Goal: Transaction & Acquisition: Purchase product/service

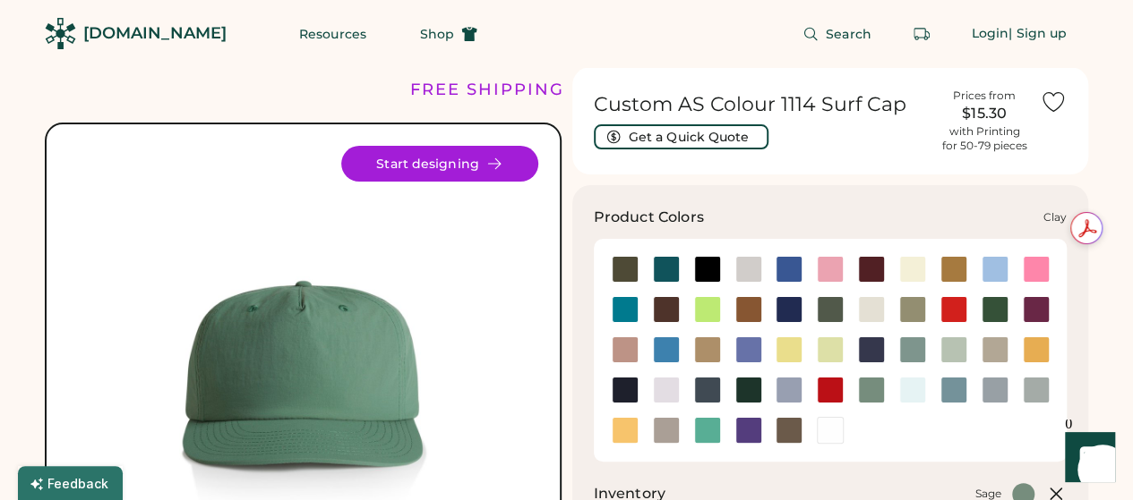
click at [741, 305] on div at bounding box center [748, 309] width 27 height 27
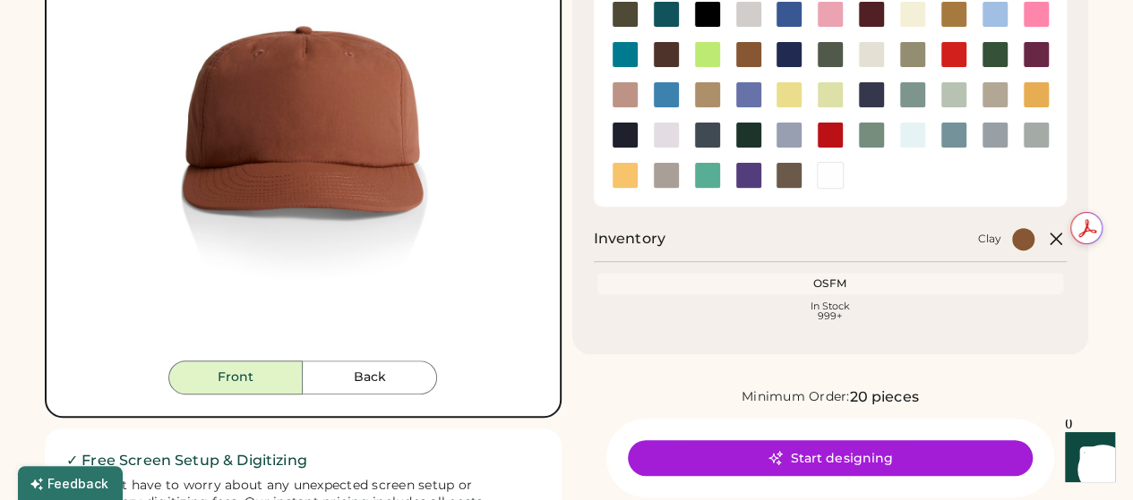
scroll to position [256, 0]
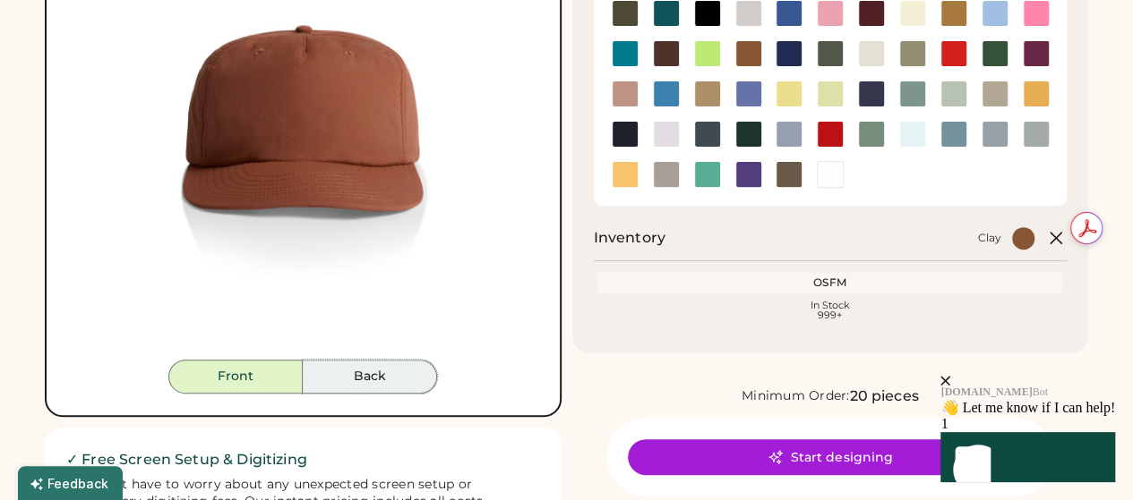
click at [342, 372] on button "Back" at bounding box center [370, 377] width 134 height 34
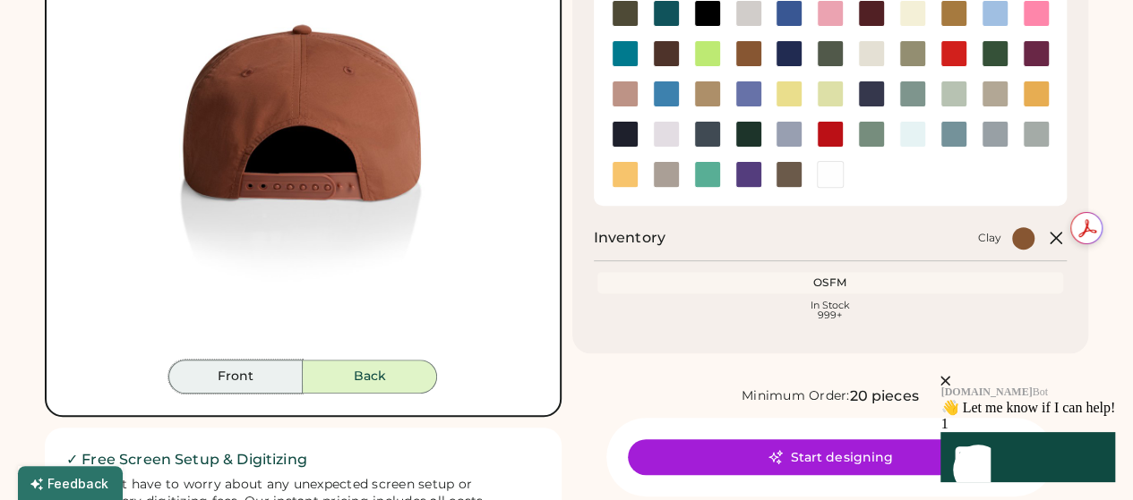
click at [262, 377] on button "Front" at bounding box center [235, 377] width 134 height 34
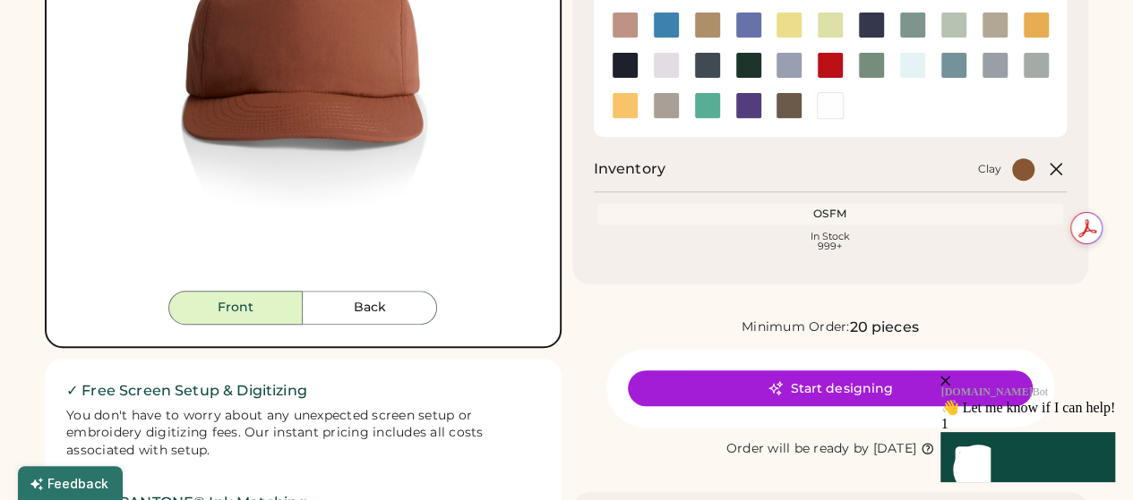
scroll to position [326, 0]
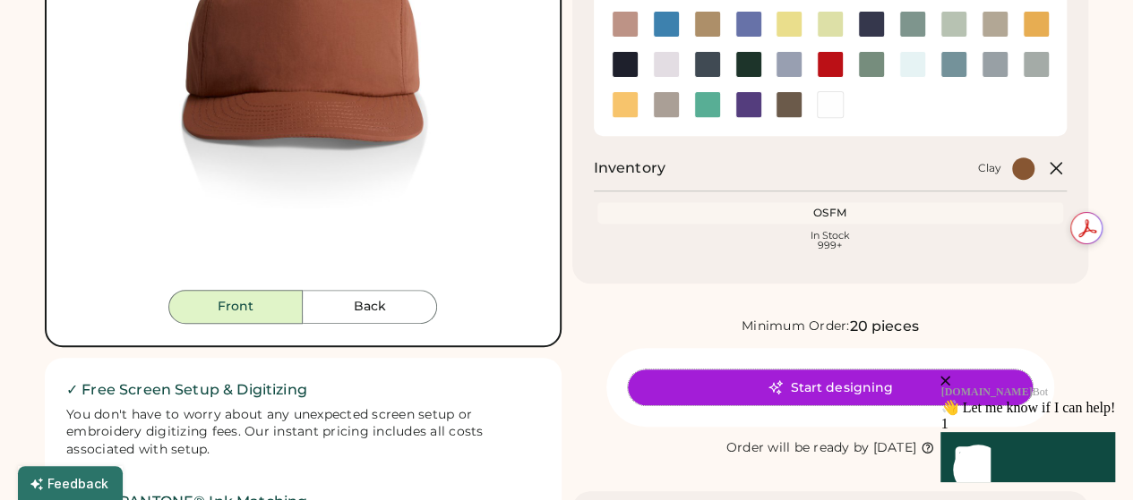
click at [798, 384] on button "Start designing" at bounding box center [830, 388] width 405 height 36
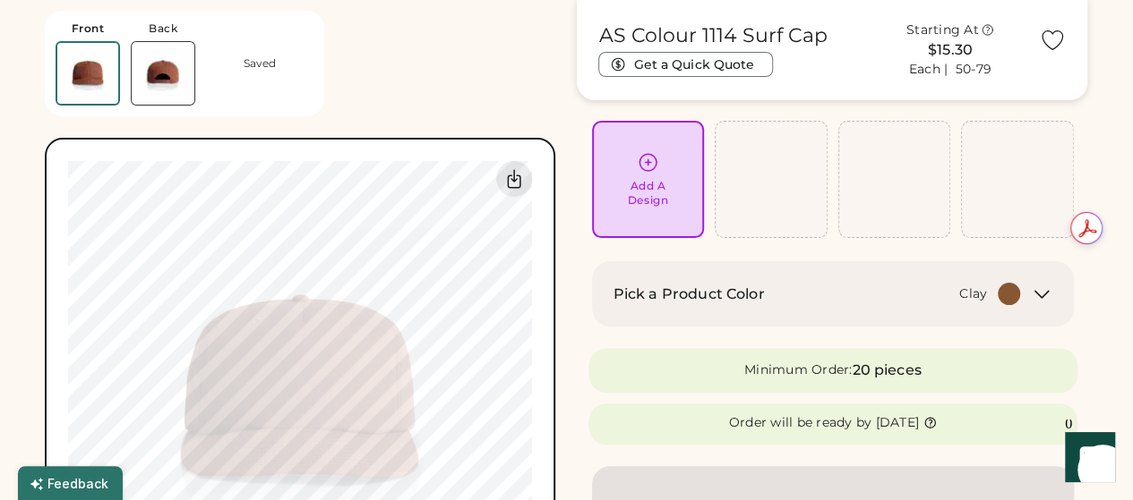
scroll to position [119, 0]
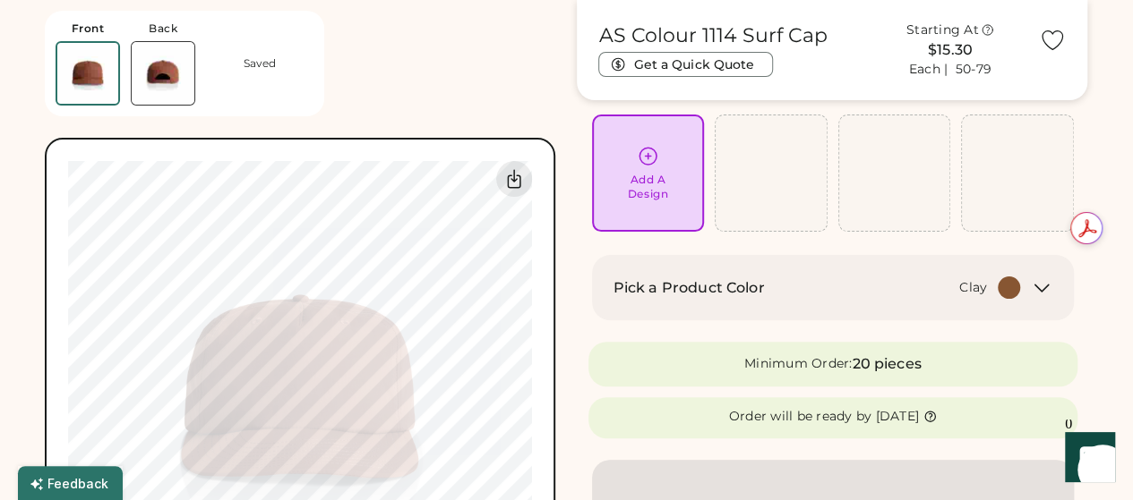
click at [646, 185] on div "Add A Design" at bounding box center [648, 187] width 40 height 29
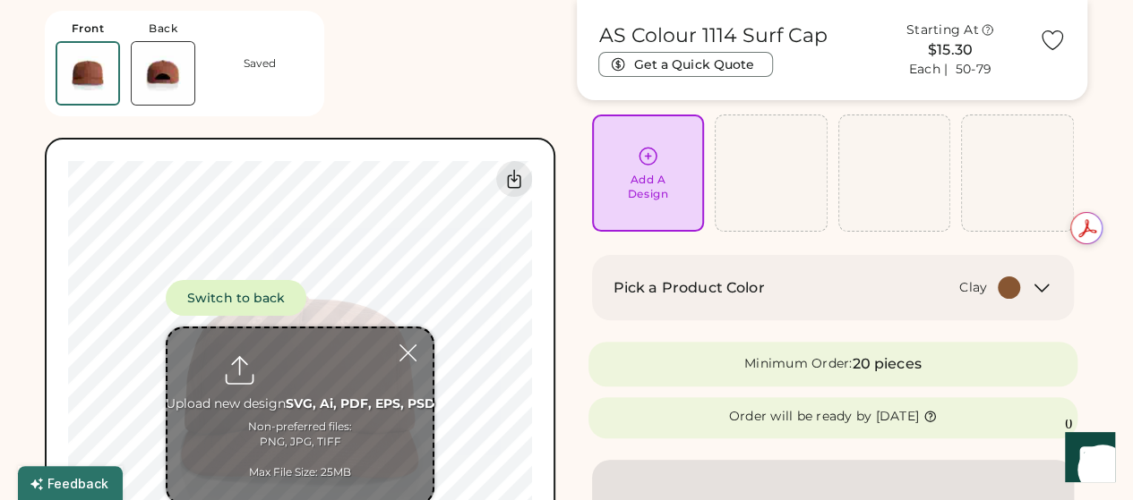
click at [299, 411] on input "file" at bounding box center [299, 416] width 265 height 175
type input "**********"
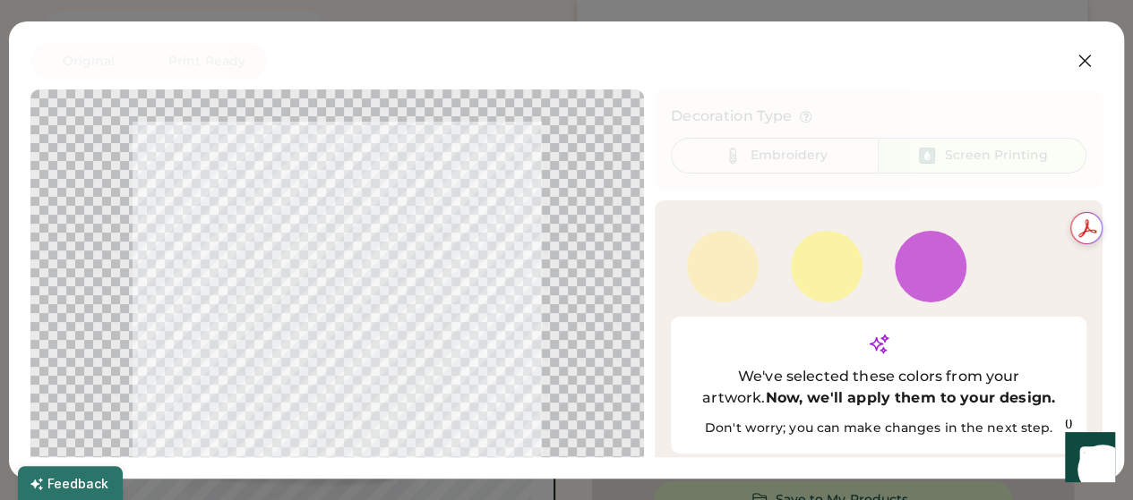
click at [714, 284] on div at bounding box center [723, 267] width 72 height 72
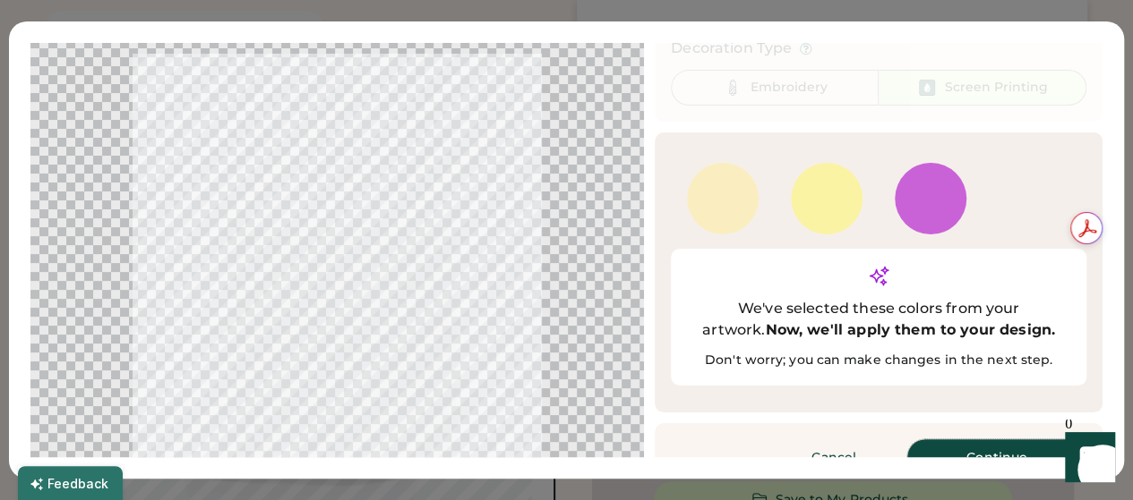
click at [972, 440] on button "Continue" at bounding box center [996, 458] width 179 height 36
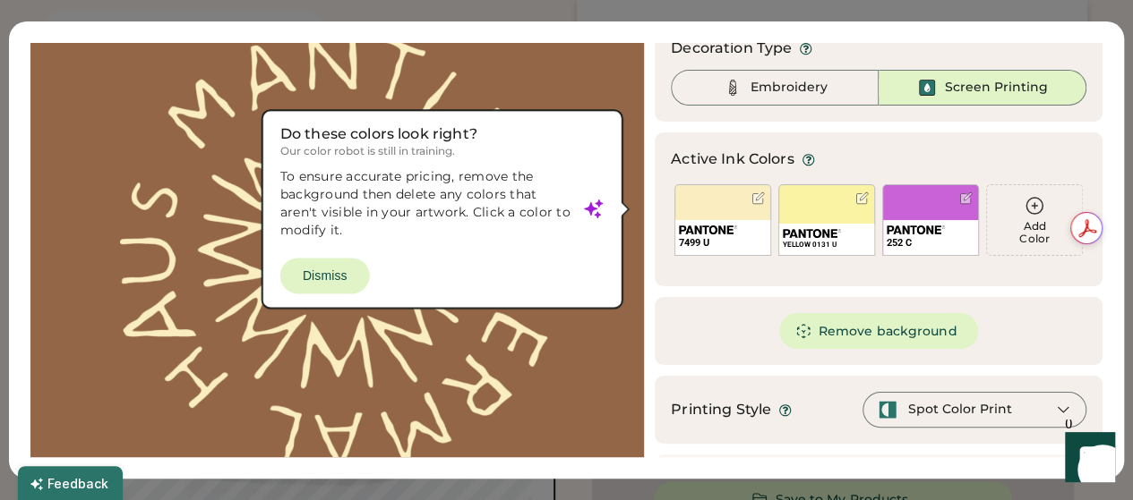
click at [333, 278] on div at bounding box center [337, 253] width 581 height 430
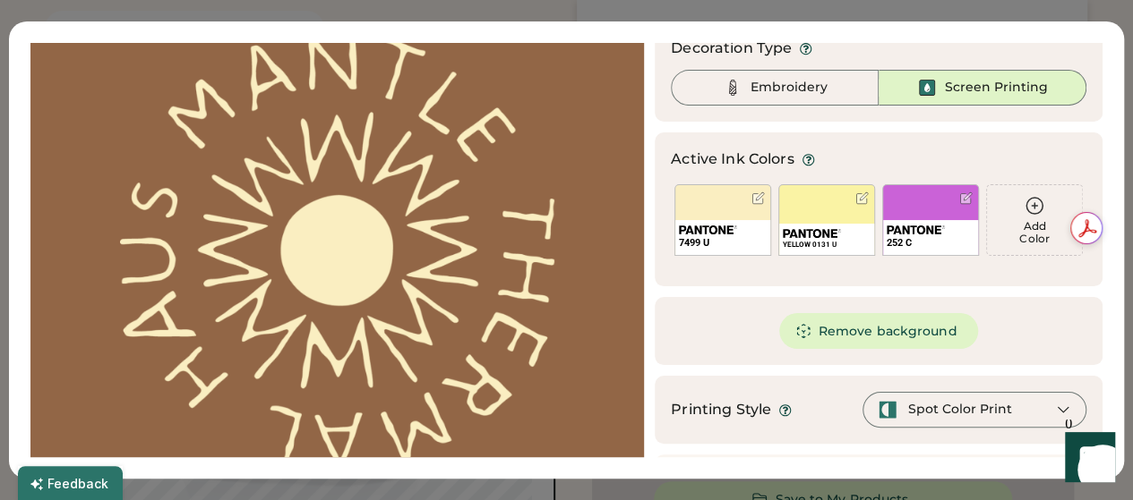
scroll to position [0, 0]
click at [1055, 406] on icon at bounding box center [1063, 410] width 16 height 16
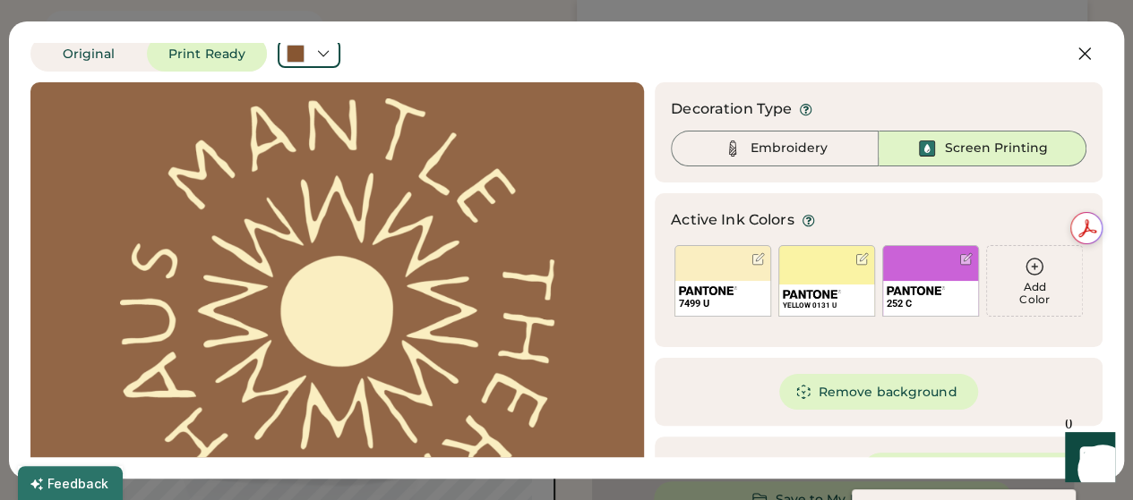
scroll to position [5, 0]
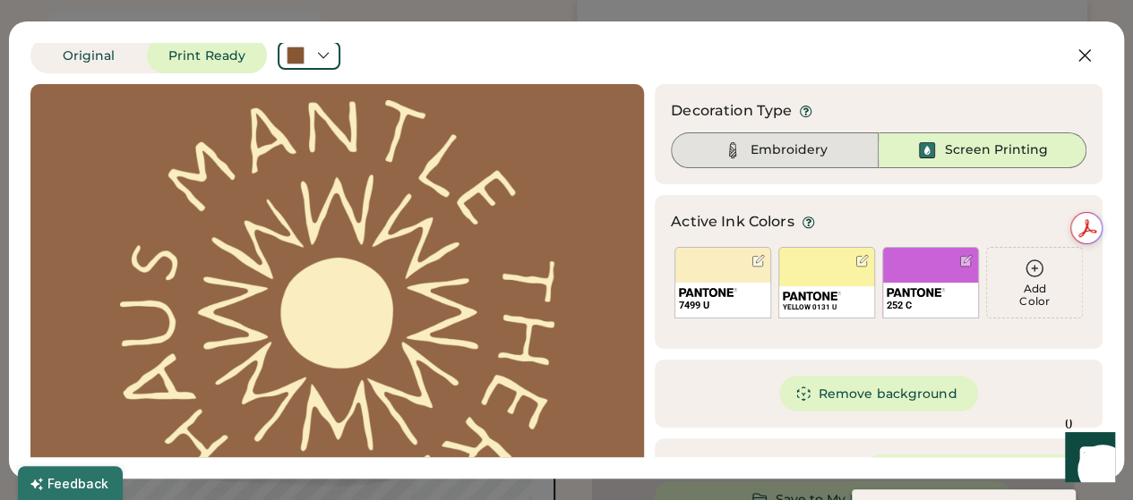
click at [805, 155] on div "Embroidery" at bounding box center [788, 150] width 77 height 18
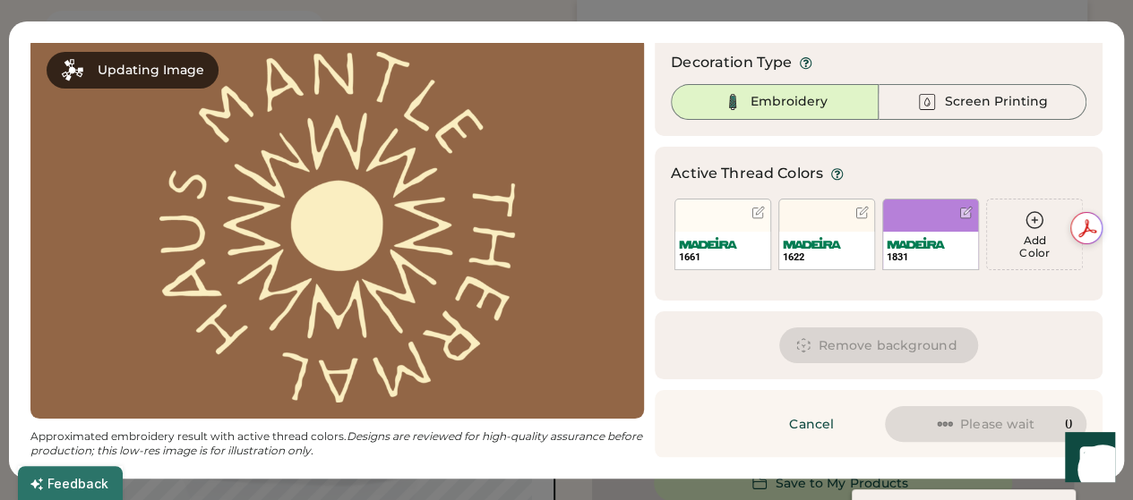
scroll to position [175, 0]
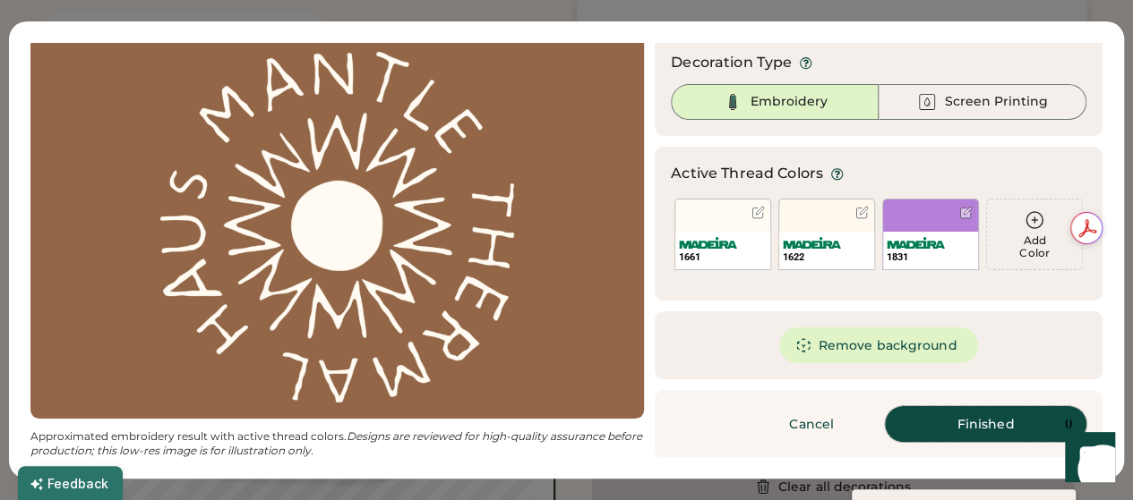
click at [938, 420] on button "Finished" at bounding box center [985, 424] width 201 height 36
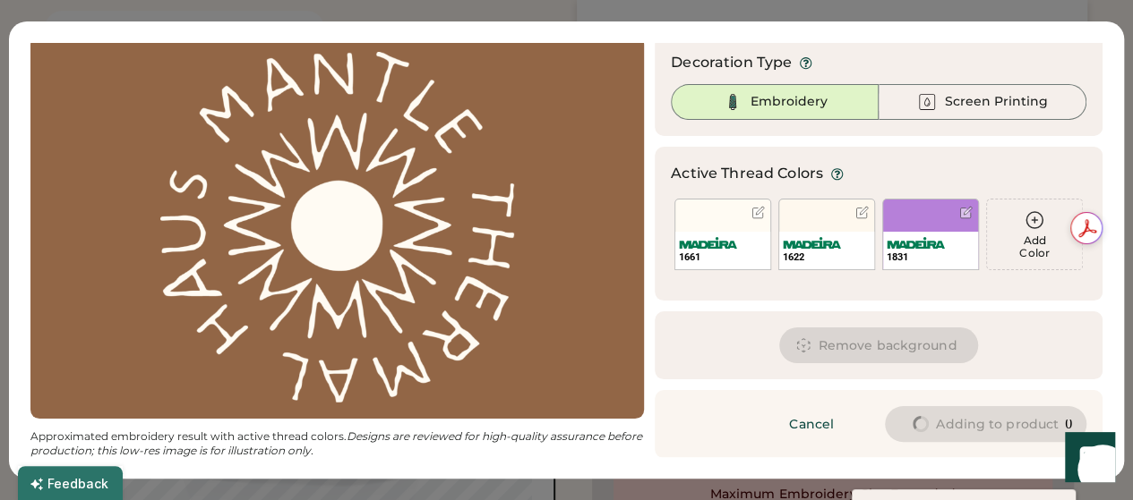
type input "****"
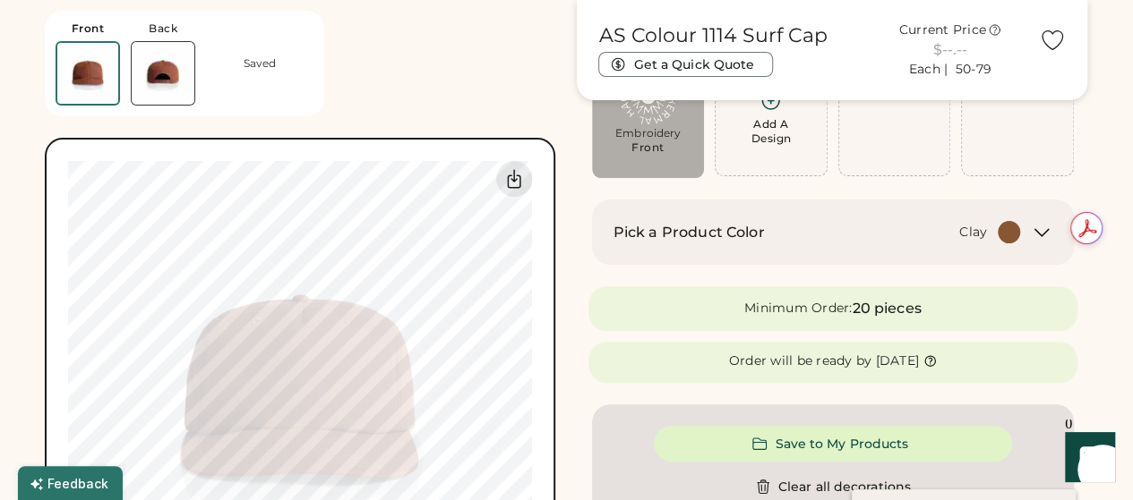
type input "****"
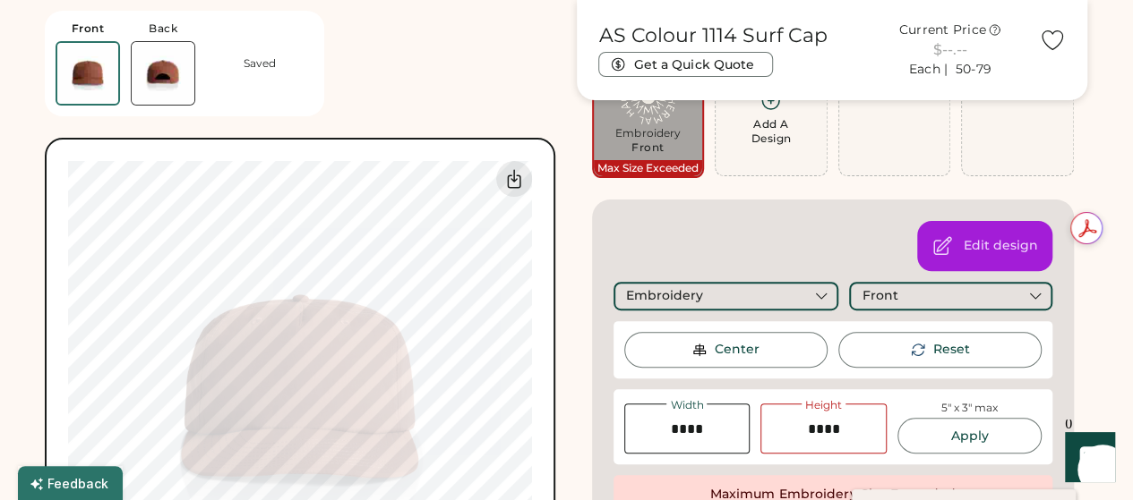
type input "****"
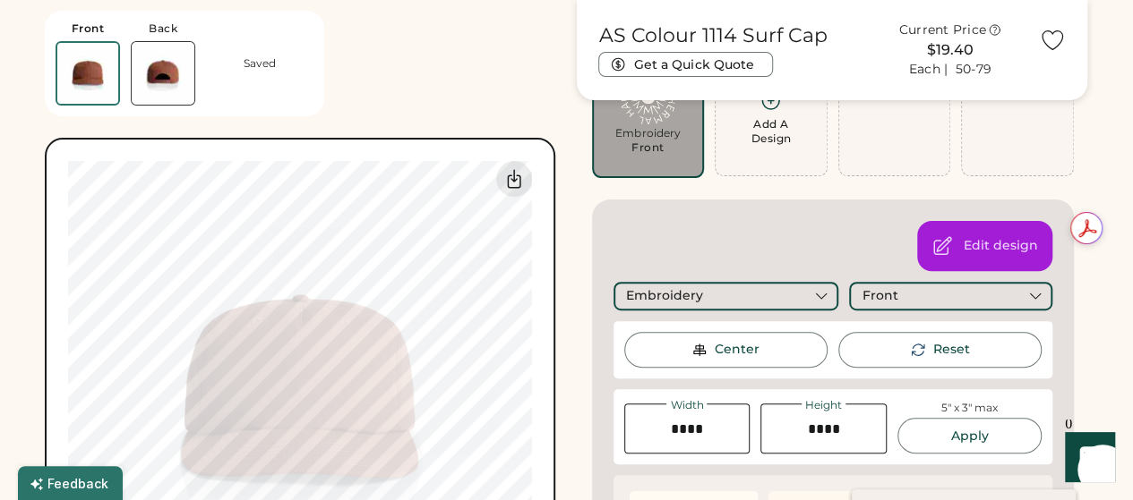
type input "****"
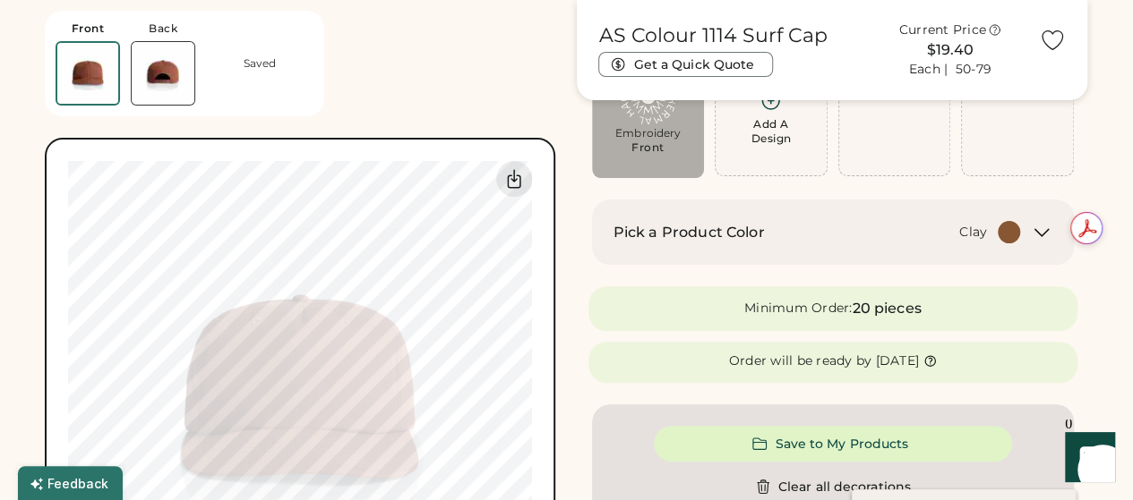
type input "****"
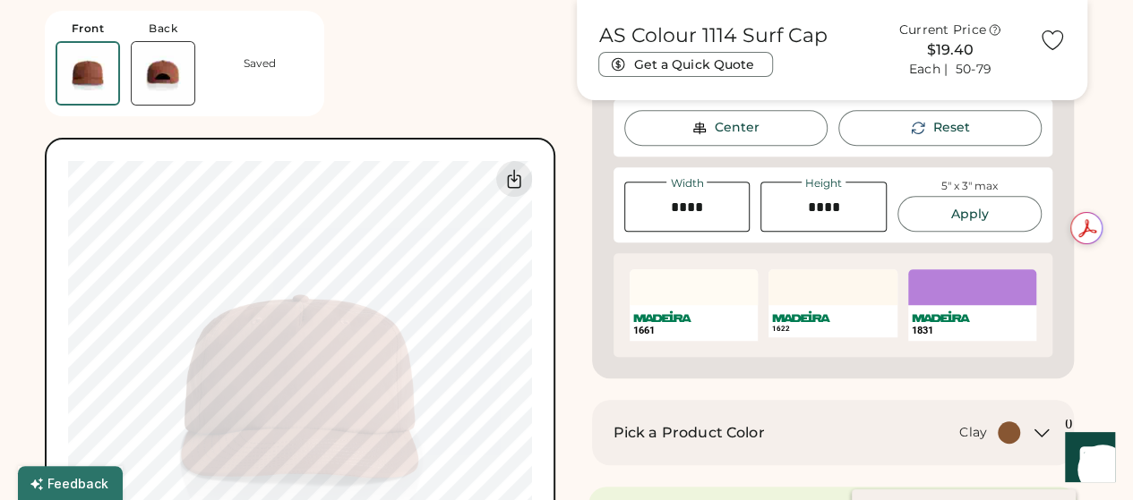
scroll to position [407, 0]
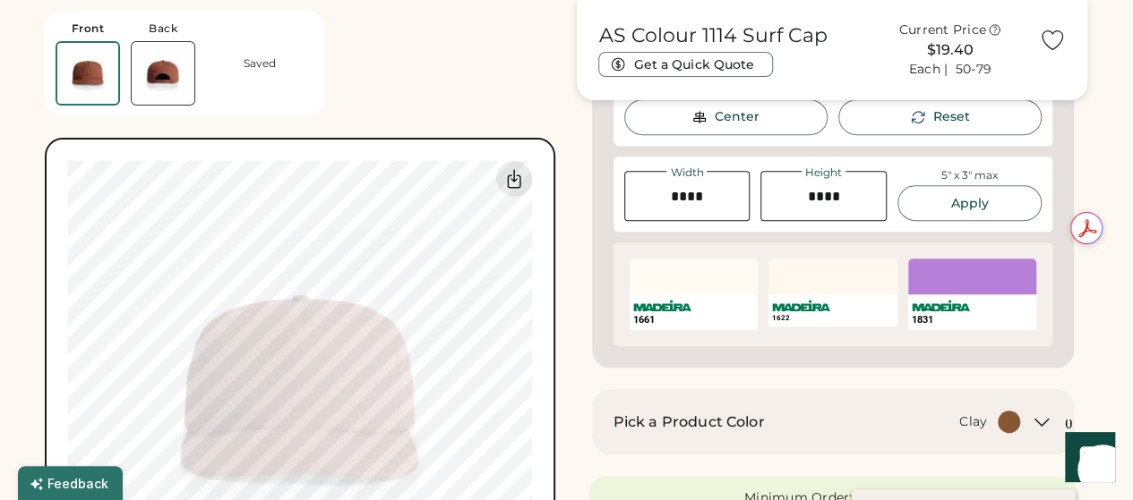
click at [813, 282] on div "SELECT A COLOR" at bounding box center [832, 277] width 129 height 36
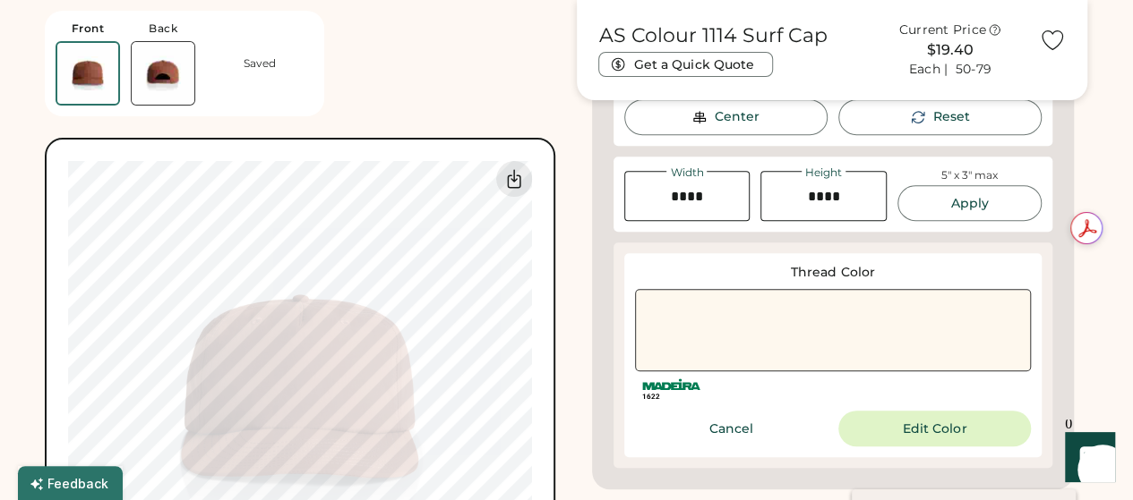
click at [824, 321] on div at bounding box center [833, 330] width 397 height 82
click at [738, 435] on button "Cancel" at bounding box center [731, 429] width 192 height 36
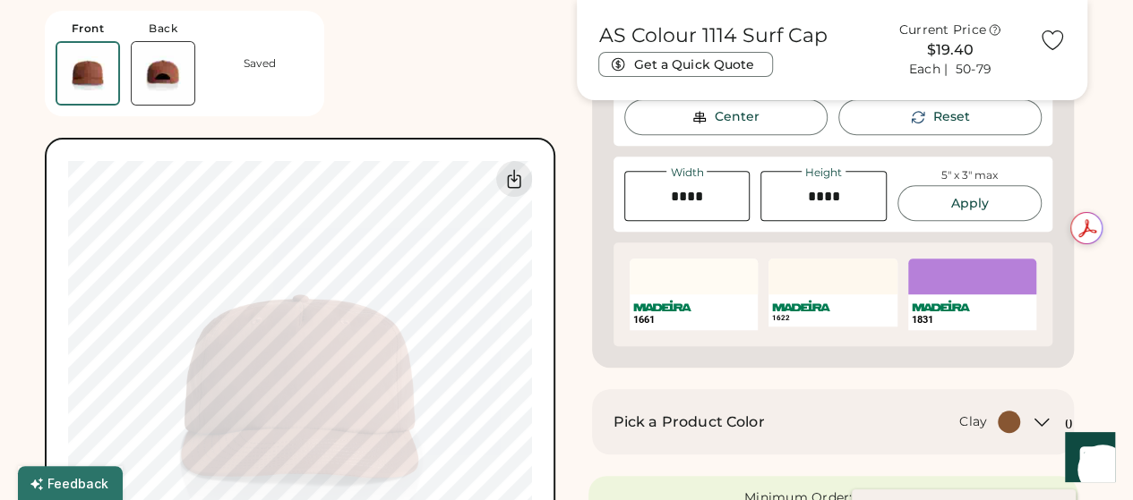
click at [707, 305] on div "1661" at bounding box center [693, 295] width 129 height 72
click at [713, 270] on div at bounding box center [693, 277] width 129 height 36
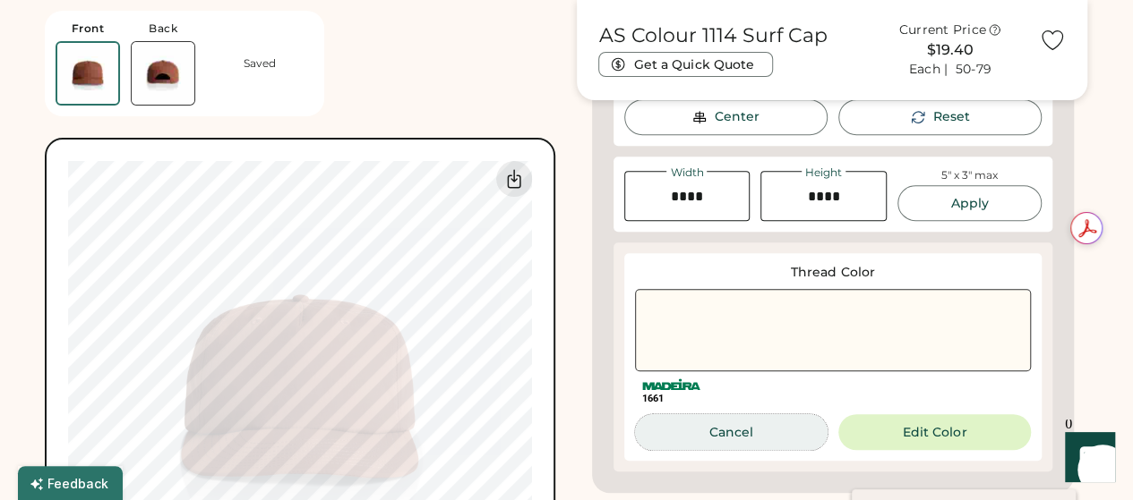
click at [730, 428] on button "Cancel" at bounding box center [731, 433] width 192 height 36
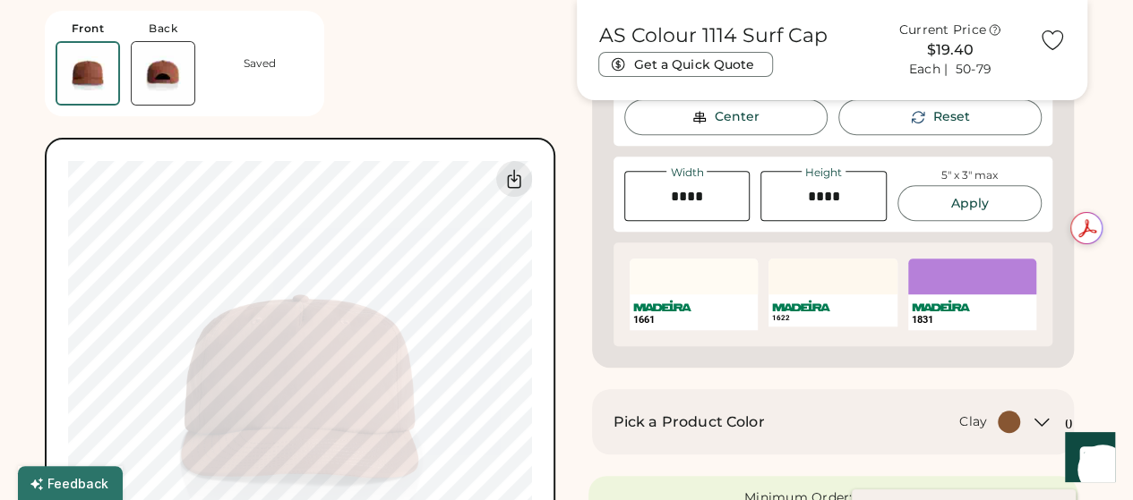
click at [939, 293] on div "SELECT A COLOR" at bounding box center [972, 277] width 129 height 36
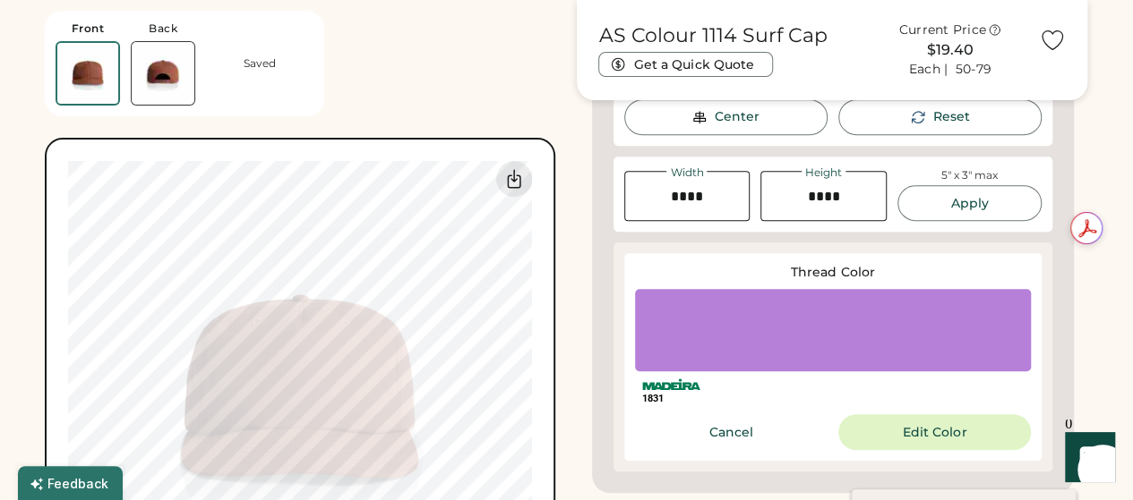
click at [861, 331] on div at bounding box center [833, 330] width 397 height 82
click at [732, 432] on button "Cancel" at bounding box center [731, 433] width 192 height 36
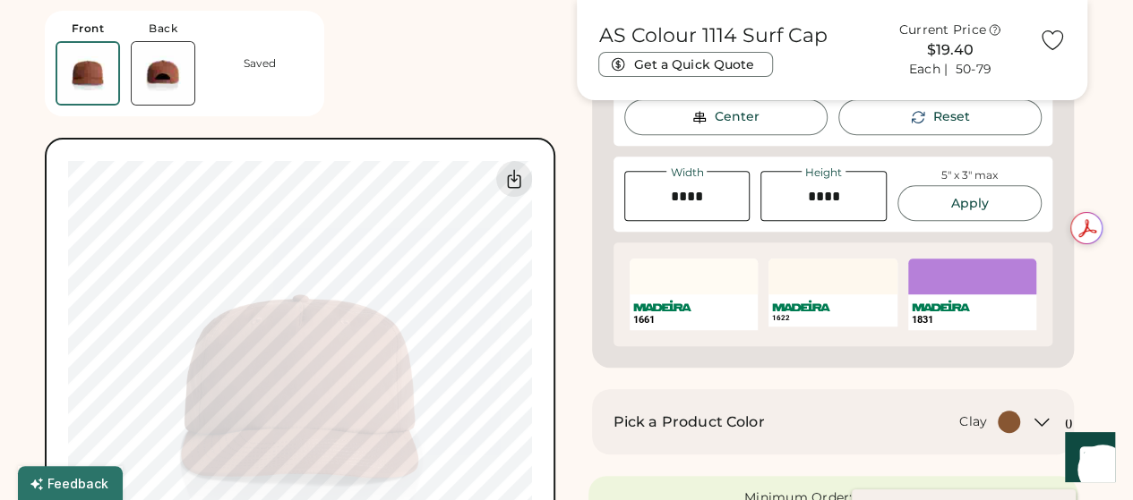
click at [835, 275] on div "SELECT A COLOR" at bounding box center [832, 277] width 129 height 36
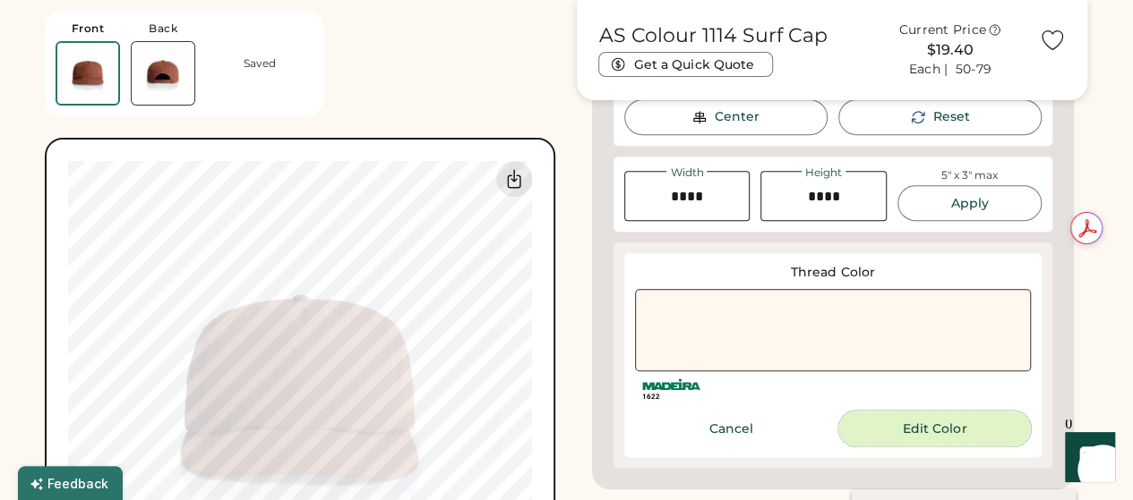
click at [905, 420] on button "Edit Color" at bounding box center [934, 429] width 192 height 36
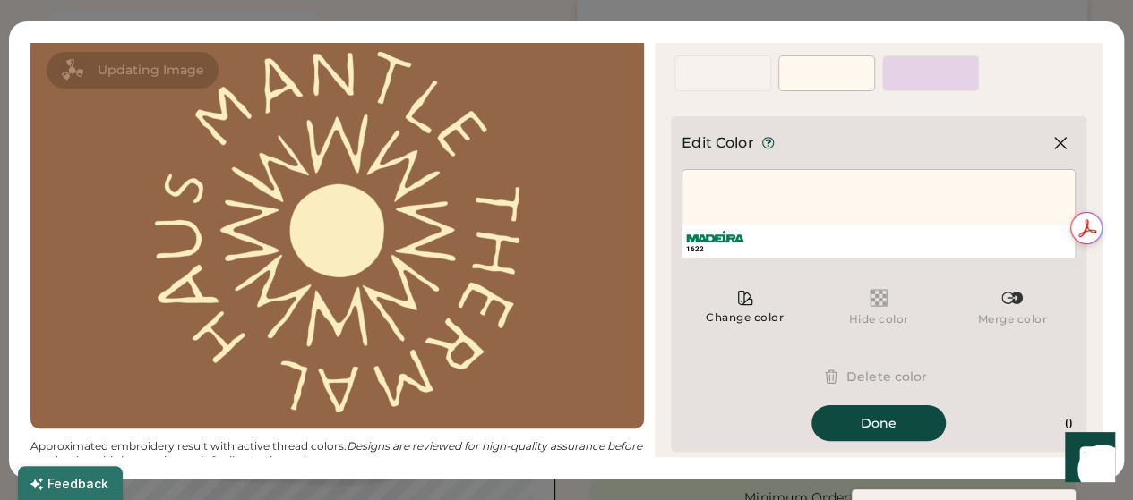
scroll to position [47, 0]
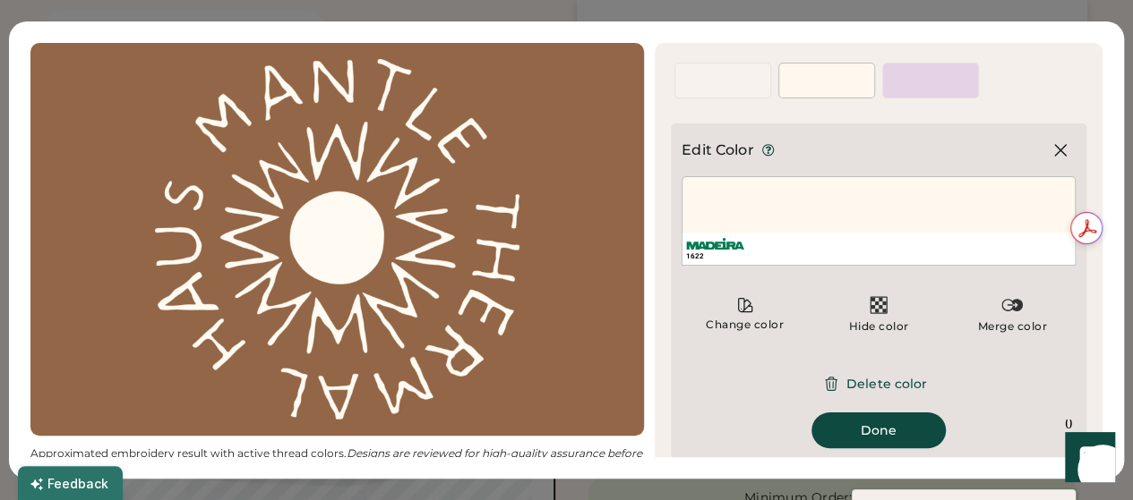
click at [929, 90] on div "1831" at bounding box center [930, 89] width 95 height 16
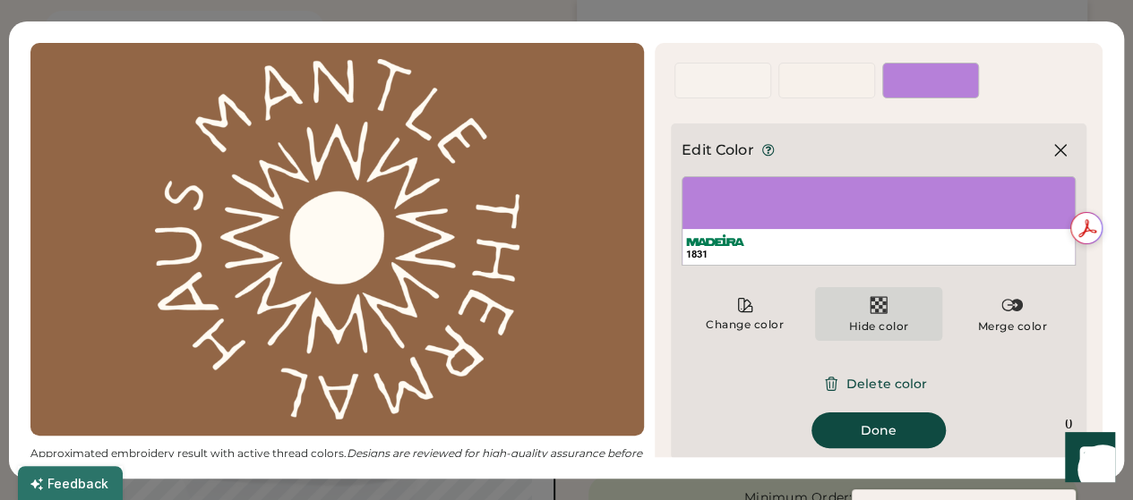
click at [868, 306] on img at bounding box center [878, 305] width 21 height 21
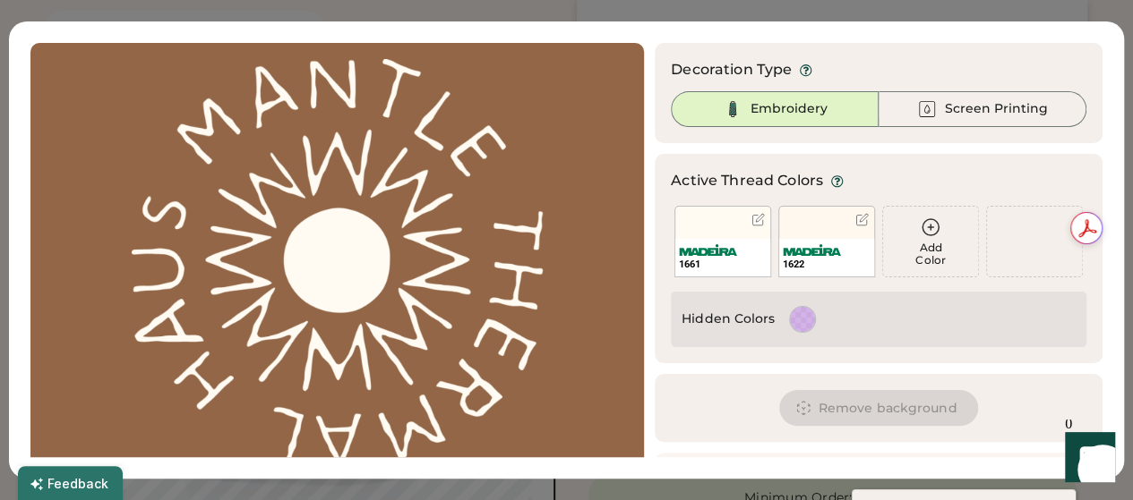
scroll to position [109, 0]
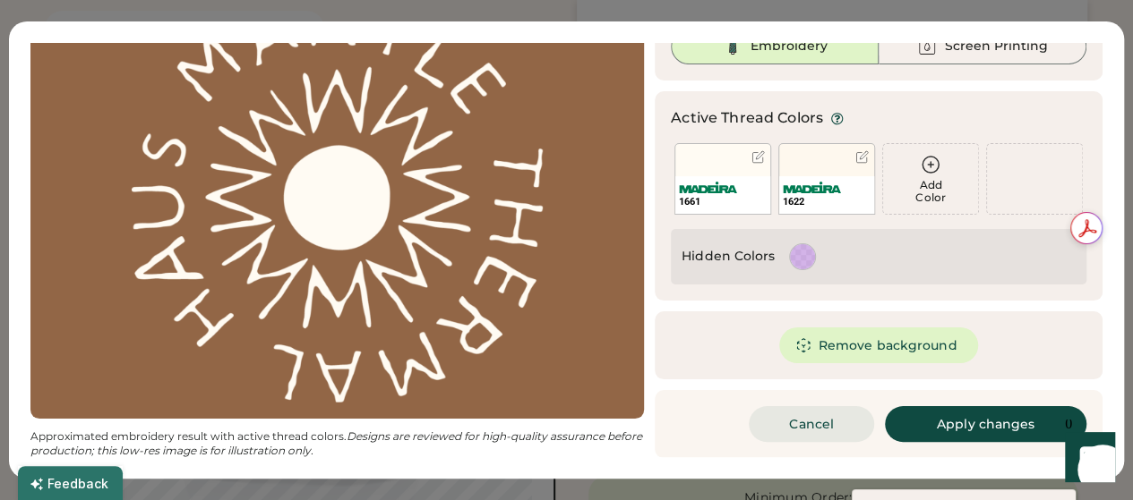
click at [807, 426] on button "Cancel" at bounding box center [810, 424] width 125 height 36
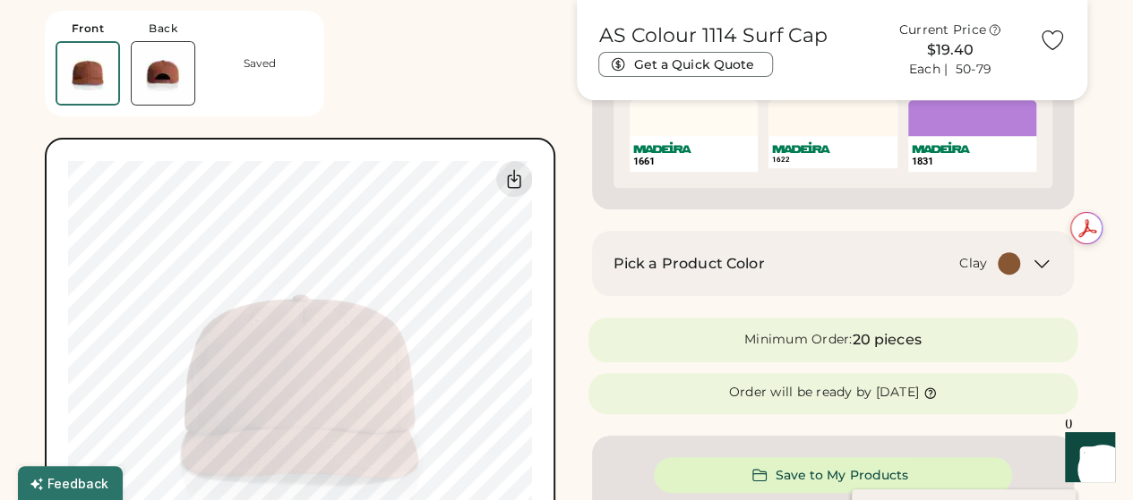
scroll to position [579, 0]
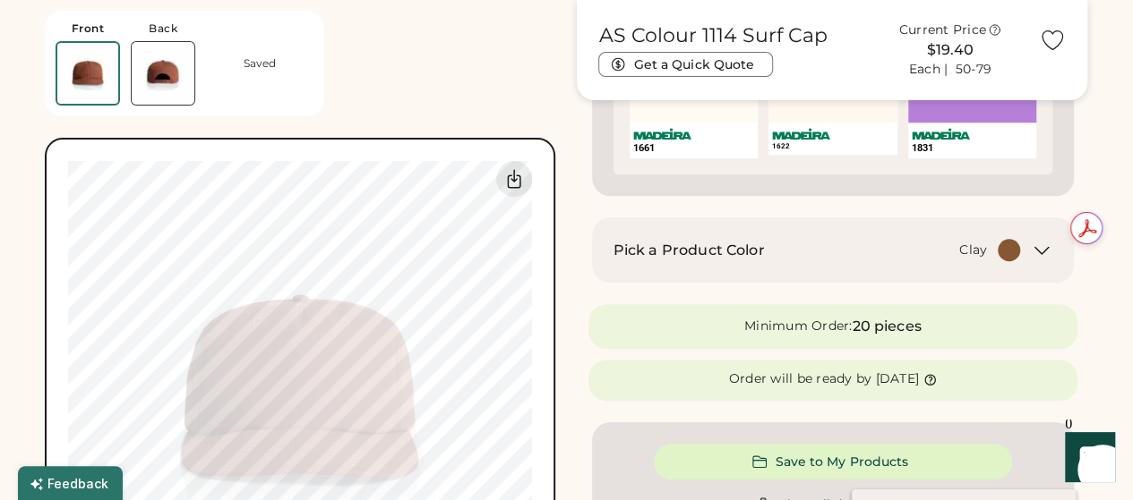
click at [1042, 246] on icon at bounding box center [1040, 250] width 21 height 21
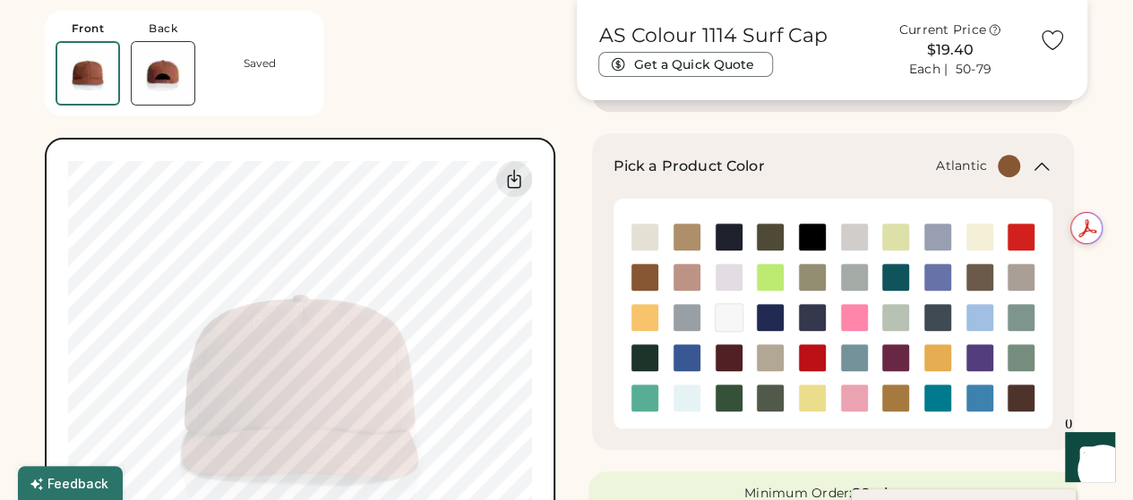
scroll to position [673, 0]
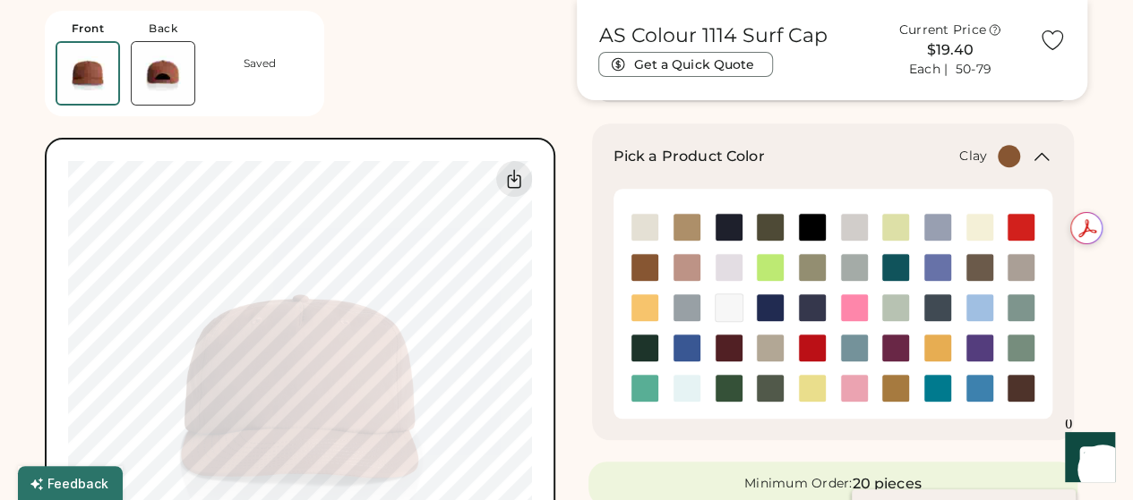
click at [748, 64] on button "Get a Quick Quote" at bounding box center [685, 64] width 175 height 25
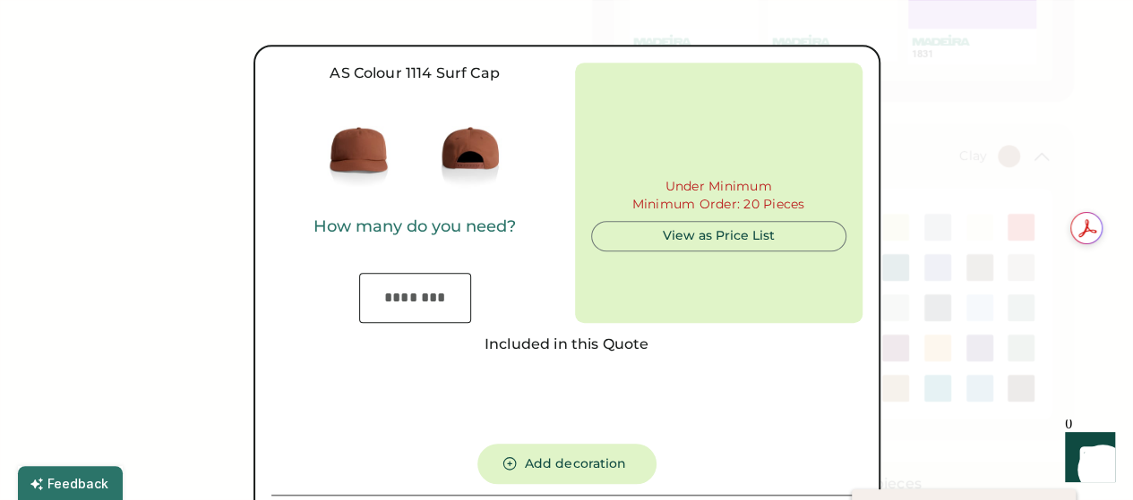
type input "***"
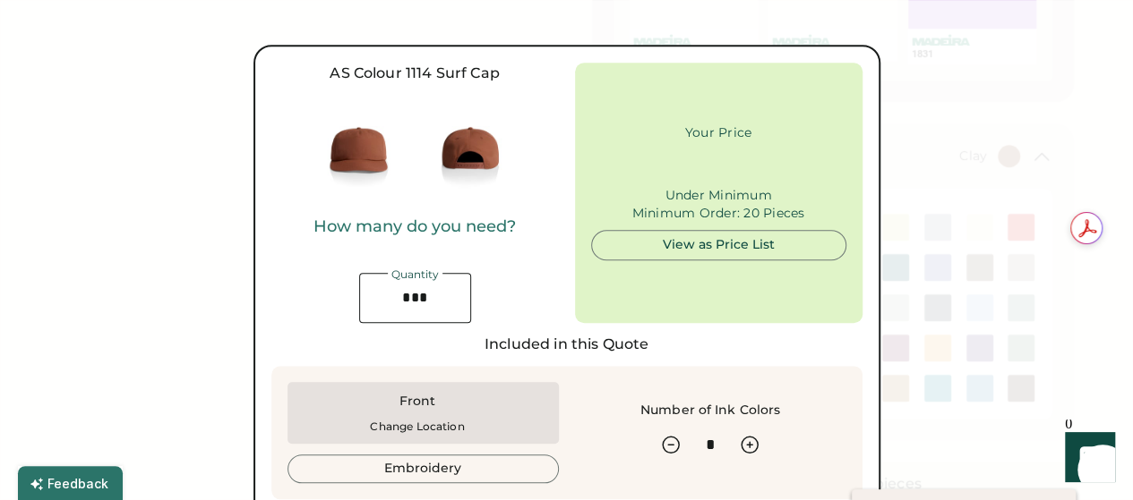
type input "******"
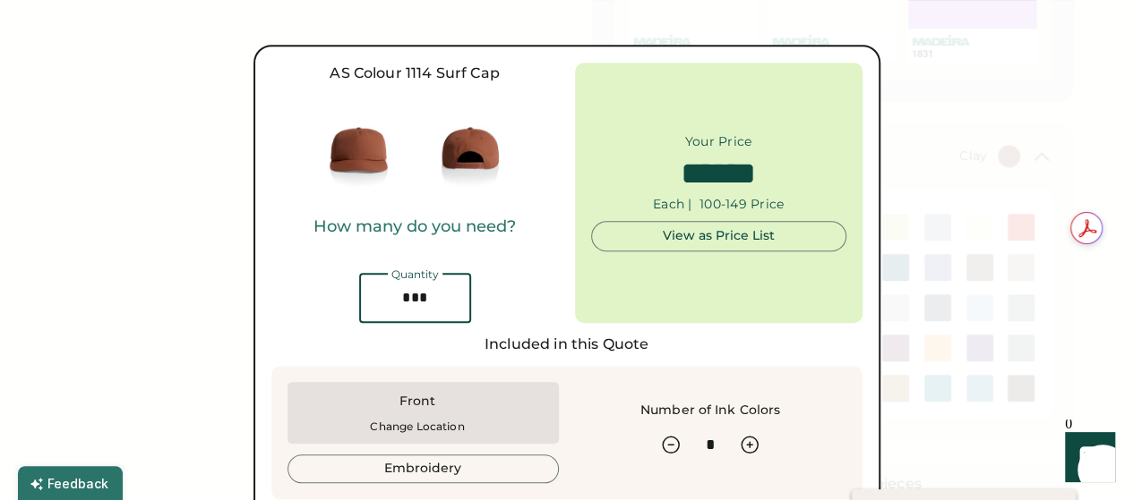
drag, startPoint x: 443, startPoint y: 298, endPoint x: 340, endPoint y: 297, distance: 103.0
click at [340, 297] on div "How many do you need? Quantity" at bounding box center [414, 271] width 287 height 106
type input "*"
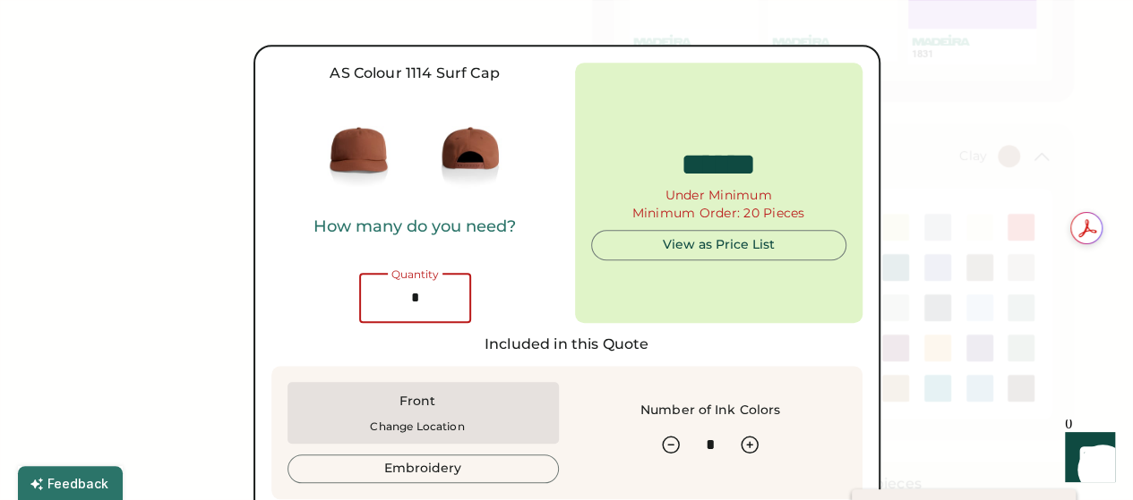
type input "*****"
type input "**"
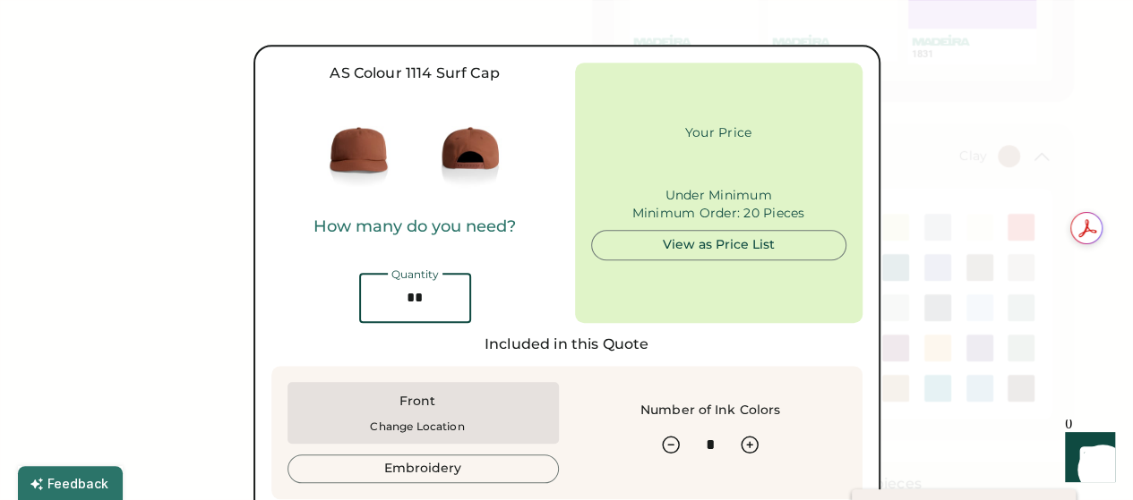
type input "******"
type input "**"
click at [713, 345] on div "Included in this Quote" at bounding box center [566, 344] width 591 height 21
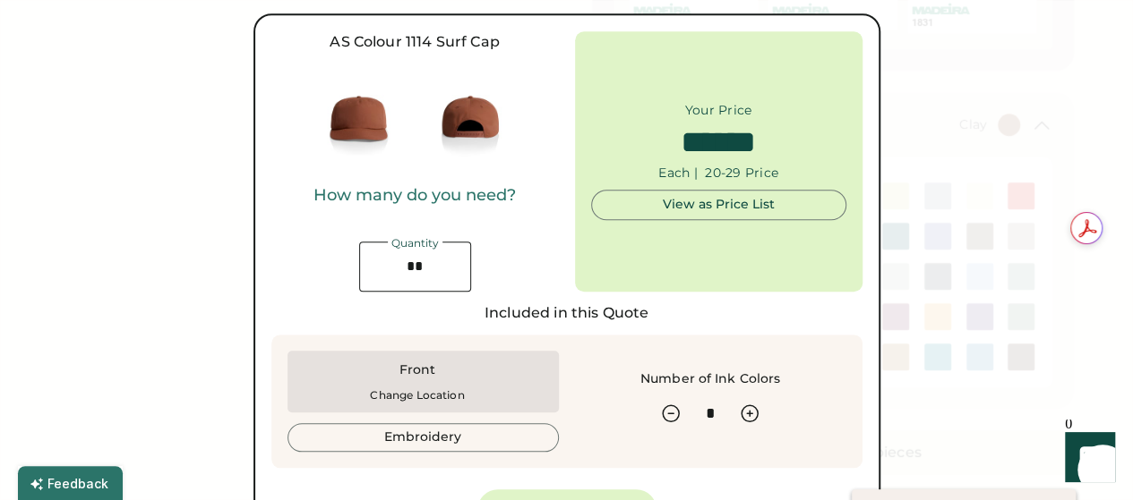
scroll to position [702, 0]
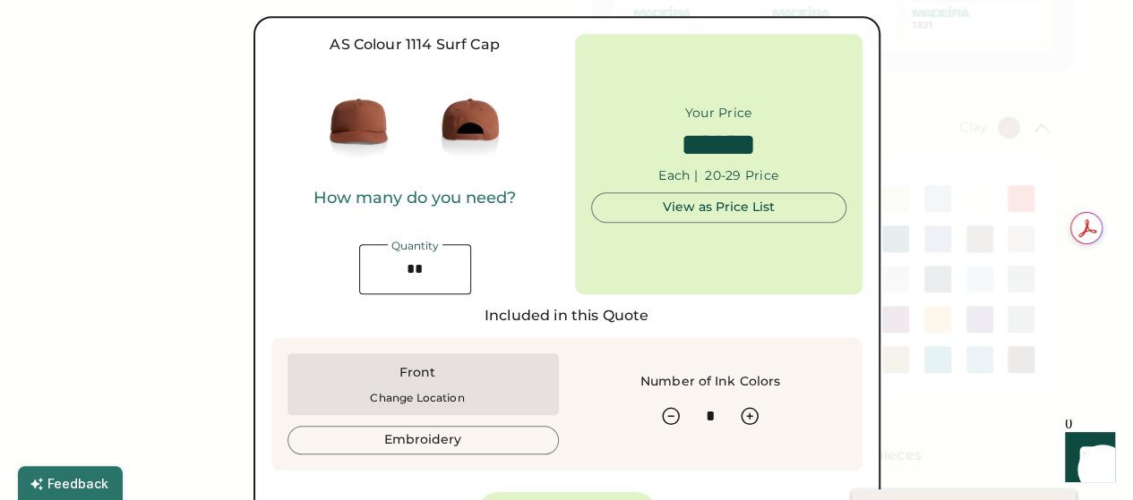
click at [729, 209] on div "View as Price List" at bounding box center [718, 208] width 225 height 18
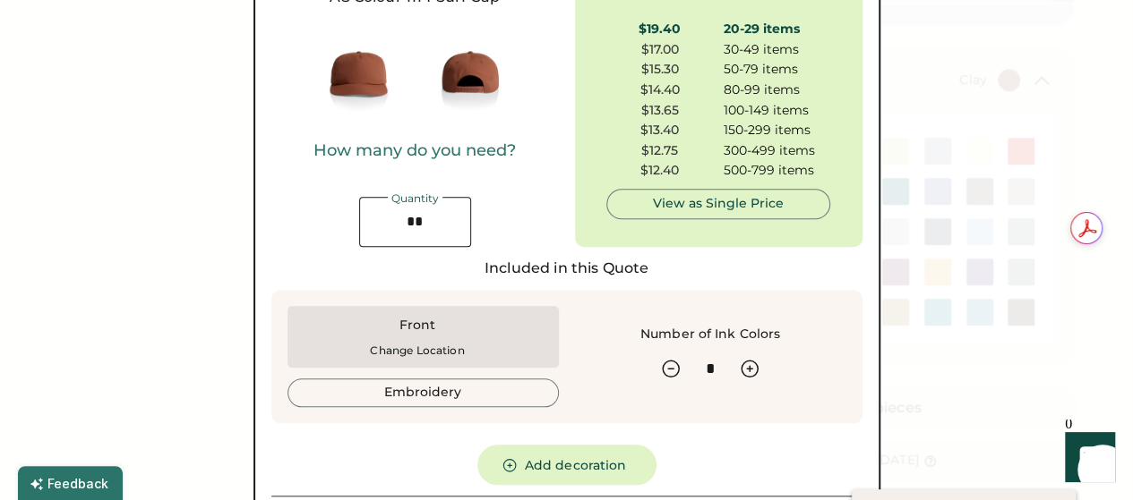
scroll to position [750, 0]
click at [412, 401] on button "Embroidery" at bounding box center [422, 392] width 271 height 29
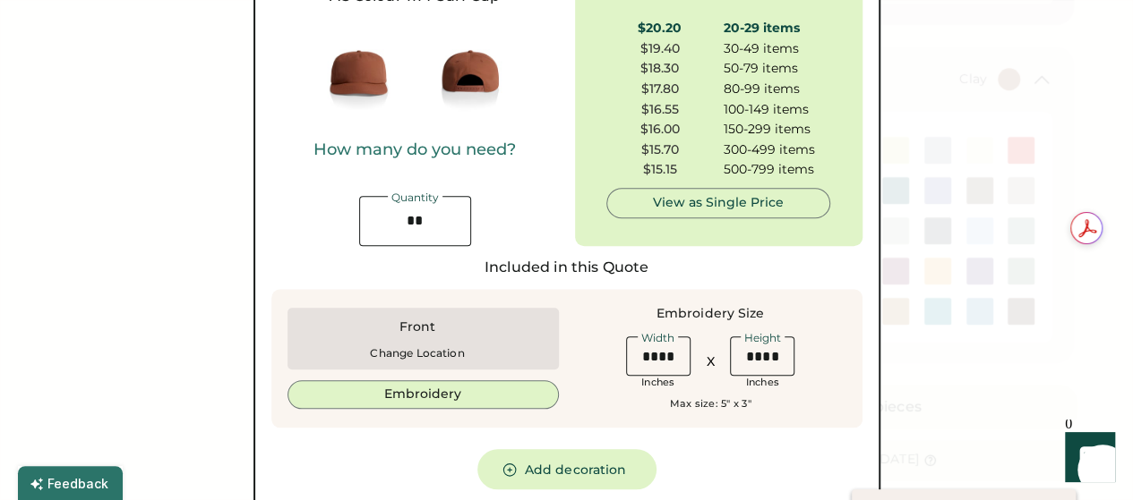
click at [427, 399] on button "Embroidery" at bounding box center [422, 394] width 271 height 29
click at [579, 363] on div "Width Inches X Height Inches" at bounding box center [710, 361] width 271 height 57
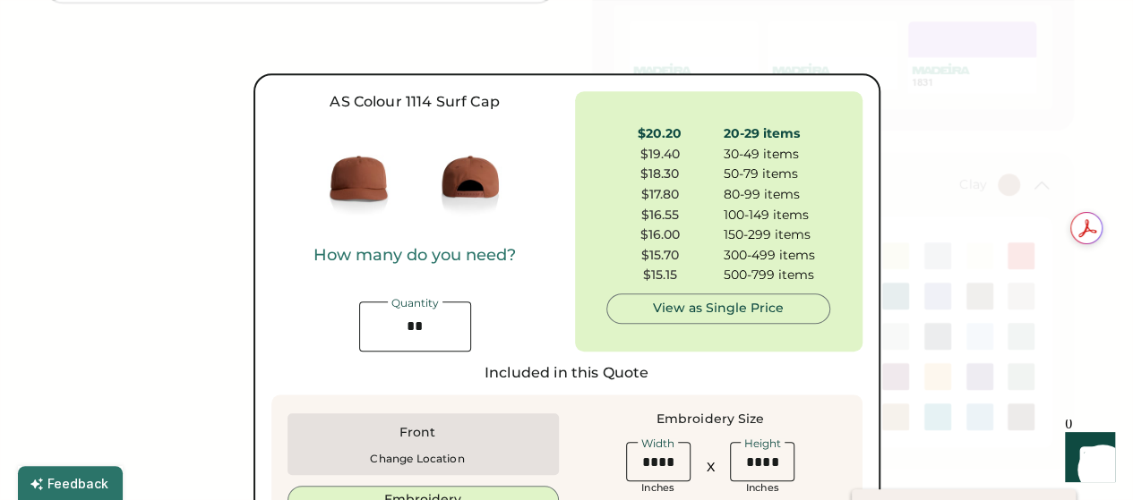
scroll to position [644, 0]
click at [423, 437] on div "Front" at bounding box center [417, 434] width 37 height 18
click at [413, 456] on div "Change Location" at bounding box center [417, 460] width 94 height 13
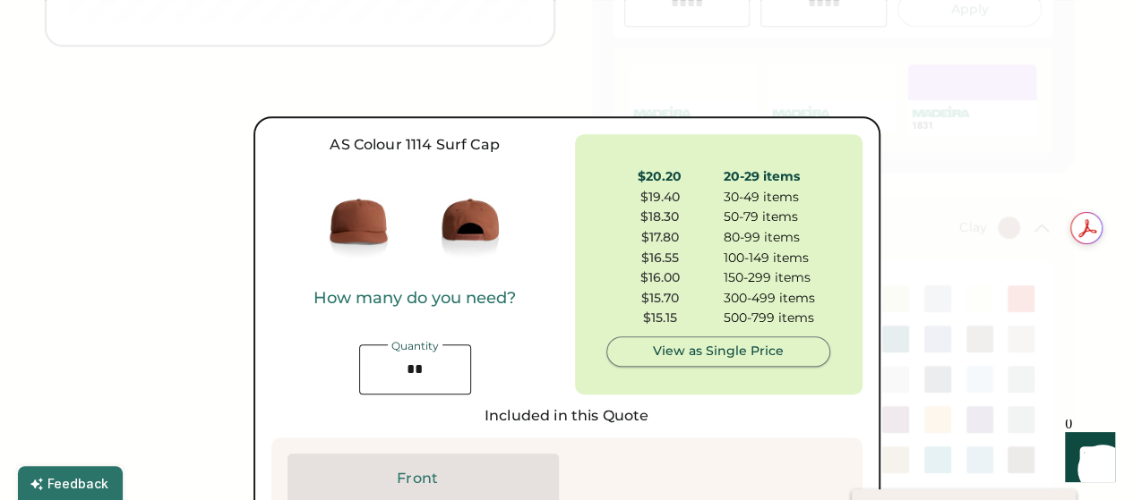
scroll to position [601, 0]
click at [791, 73] on div at bounding box center [566, 250] width 1133 height 500
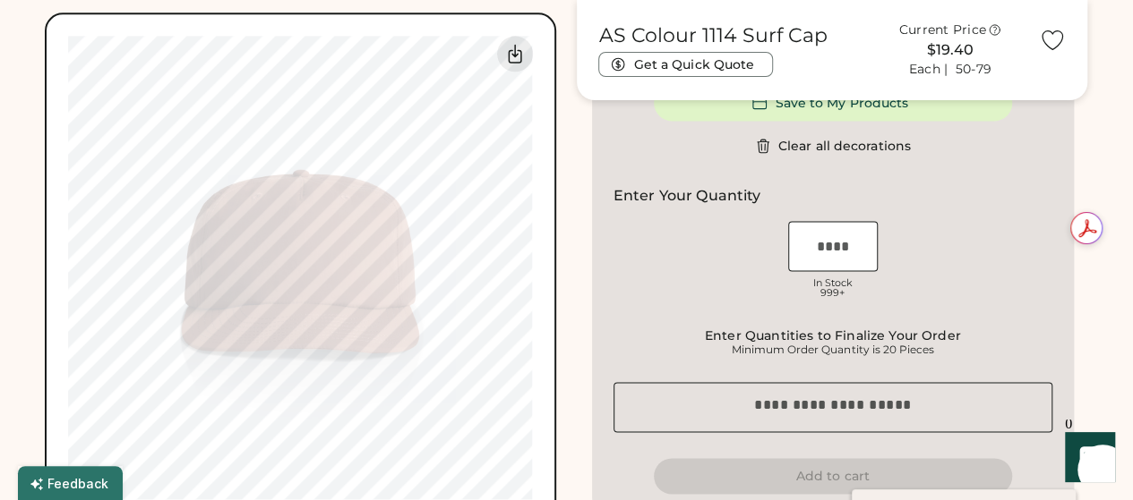
scroll to position [1197, 0]
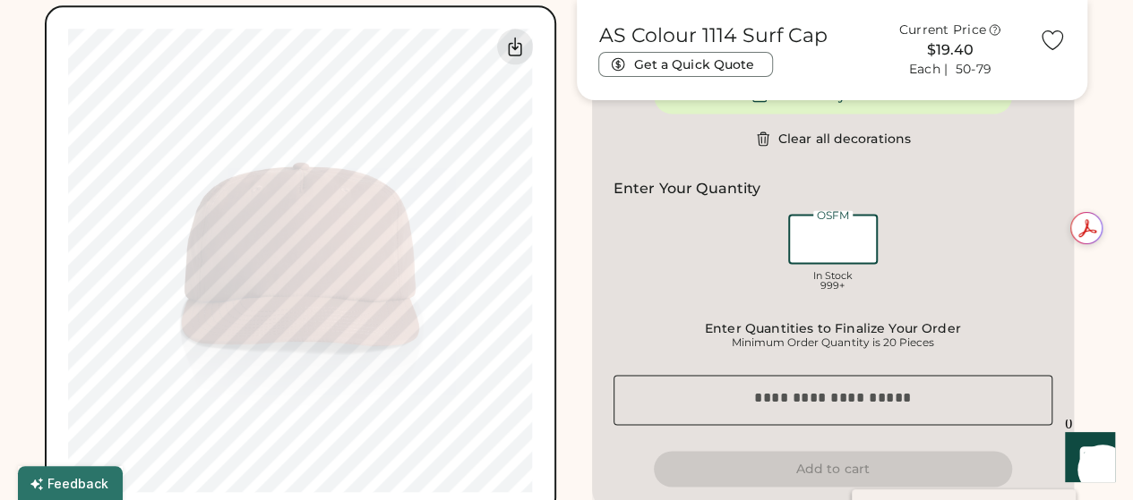
click at [834, 243] on input "input" at bounding box center [833, 239] width 90 height 50
type input "**"
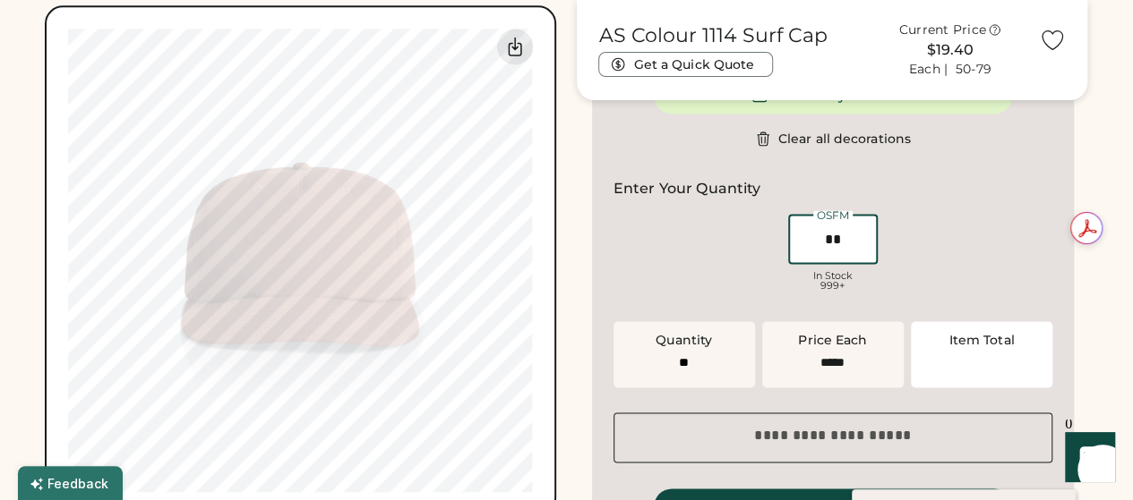
type input "******"
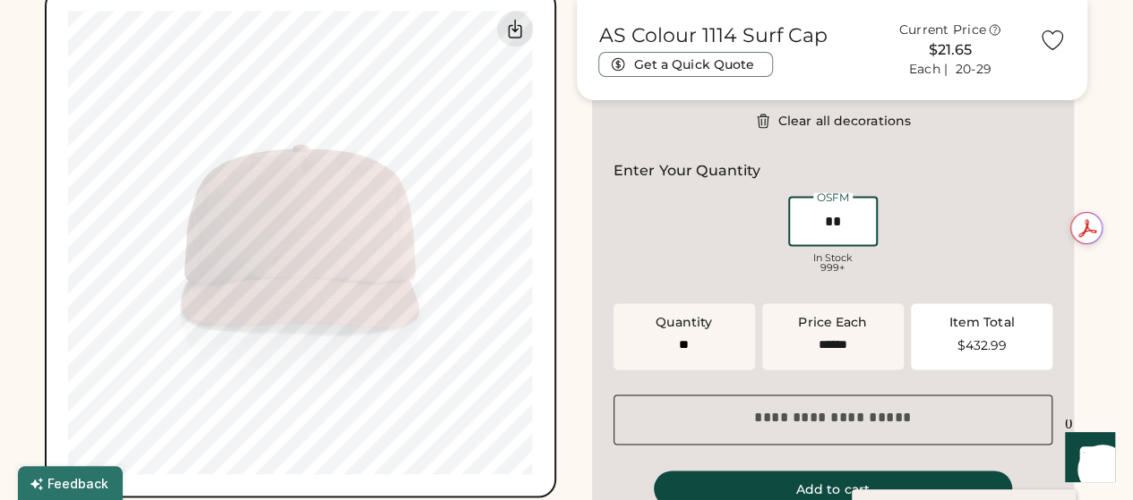
scroll to position [1209, 0]
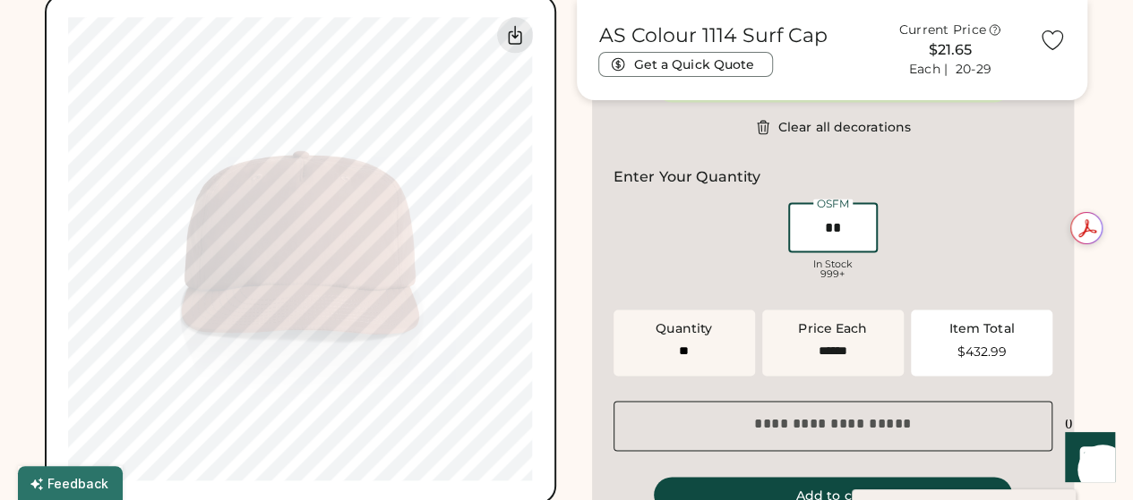
drag, startPoint x: 850, startPoint y: 229, endPoint x: 749, endPoint y: 223, distance: 100.5
click at [749, 223] on div "OSFM In Stock 999+" at bounding box center [833, 244] width 440 height 90
type input "**"
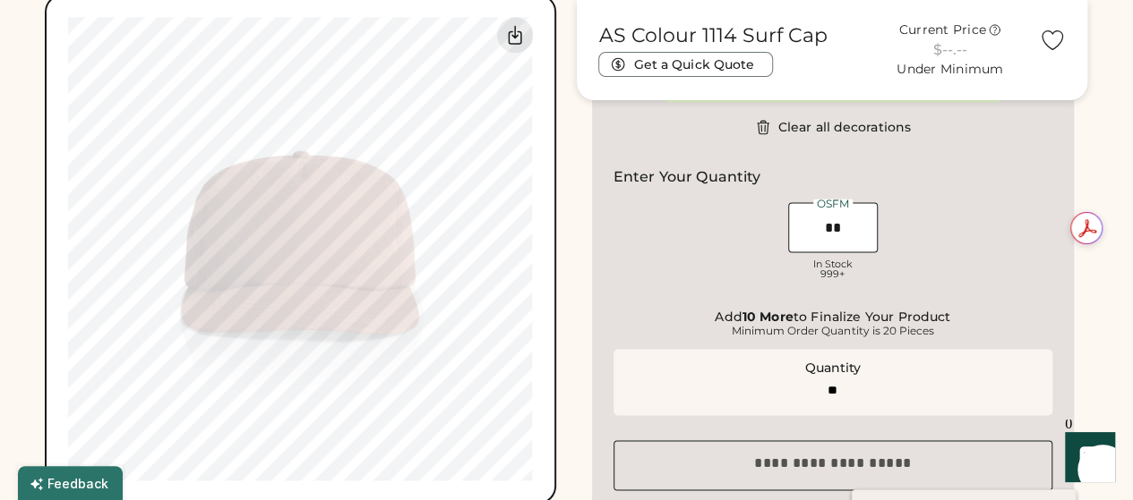
click at [940, 264] on div "OSFM In Stock 999+" at bounding box center [833, 244] width 440 height 90
drag, startPoint x: 842, startPoint y: 223, endPoint x: 747, endPoint y: 227, distance: 95.9
click at [747, 227] on div "OSFM In Stock 999+" at bounding box center [833, 244] width 440 height 90
type input "*"
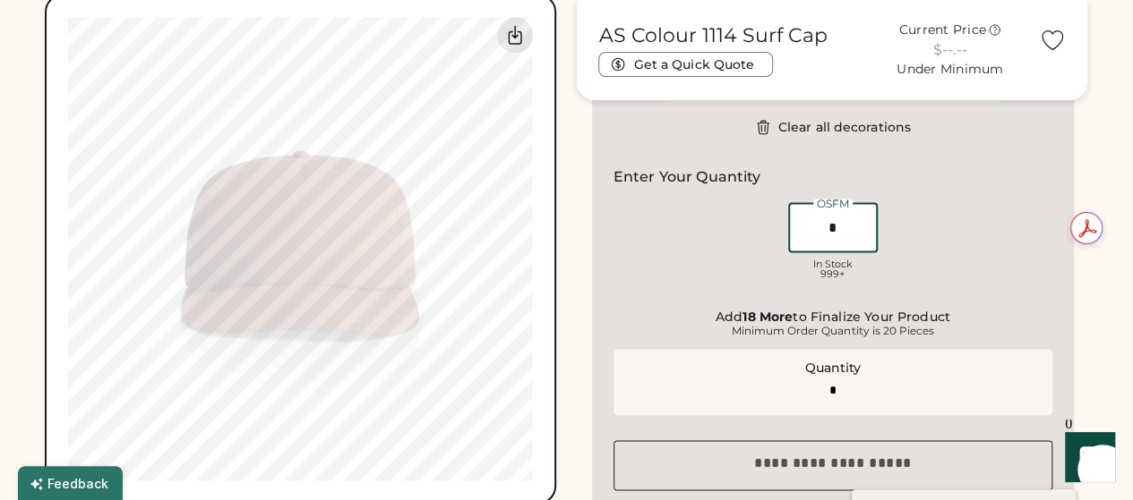
type input "**"
type input "******"
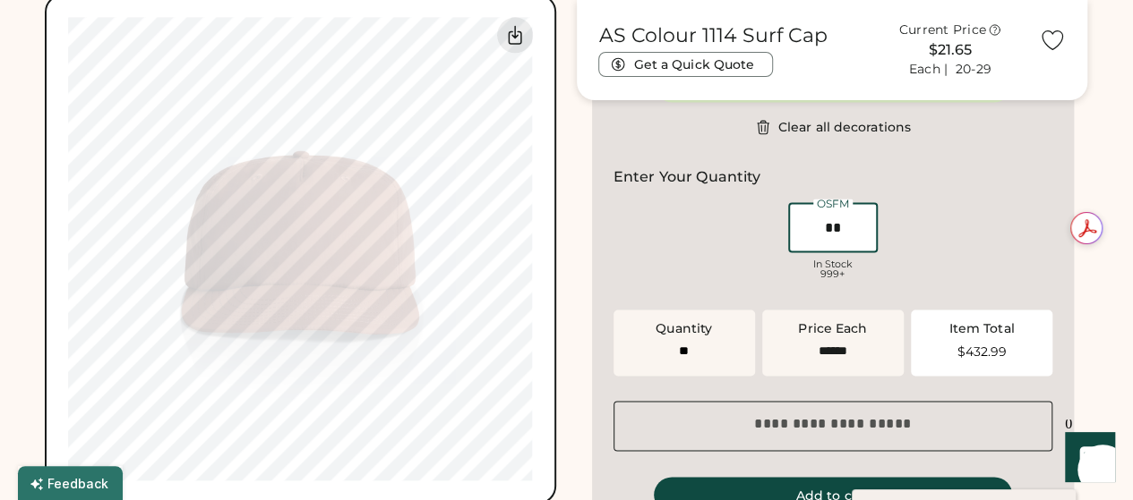
type input "**"
click at [933, 244] on div "OSFM In Stock 999+" at bounding box center [833, 244] width 440 height 90
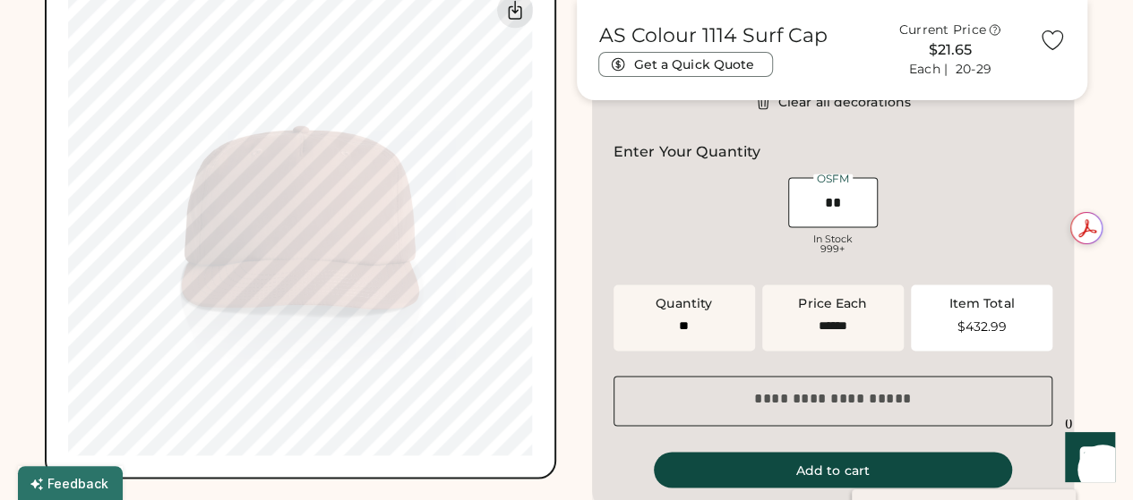
scroll to position [1222, 0]
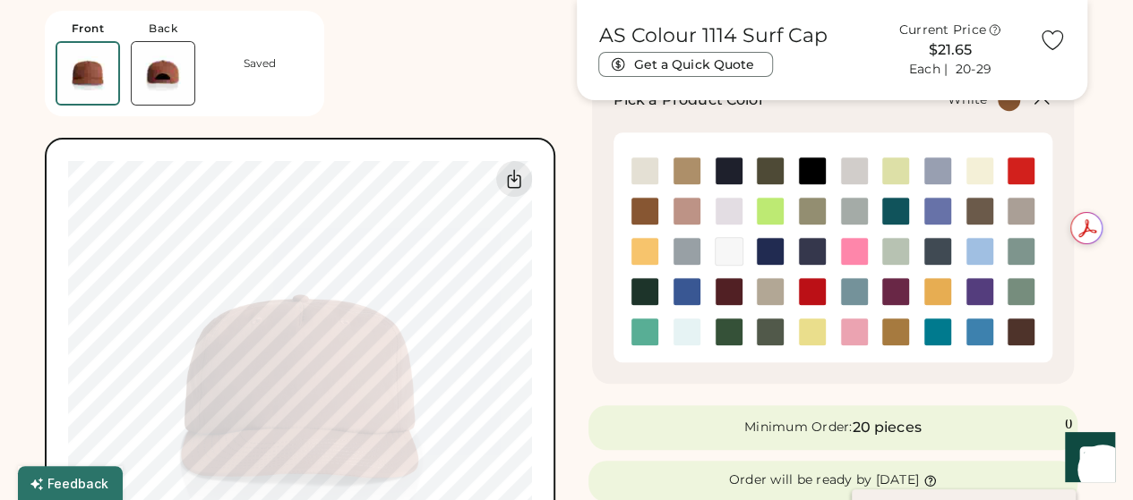
scroll to position [665, 0]
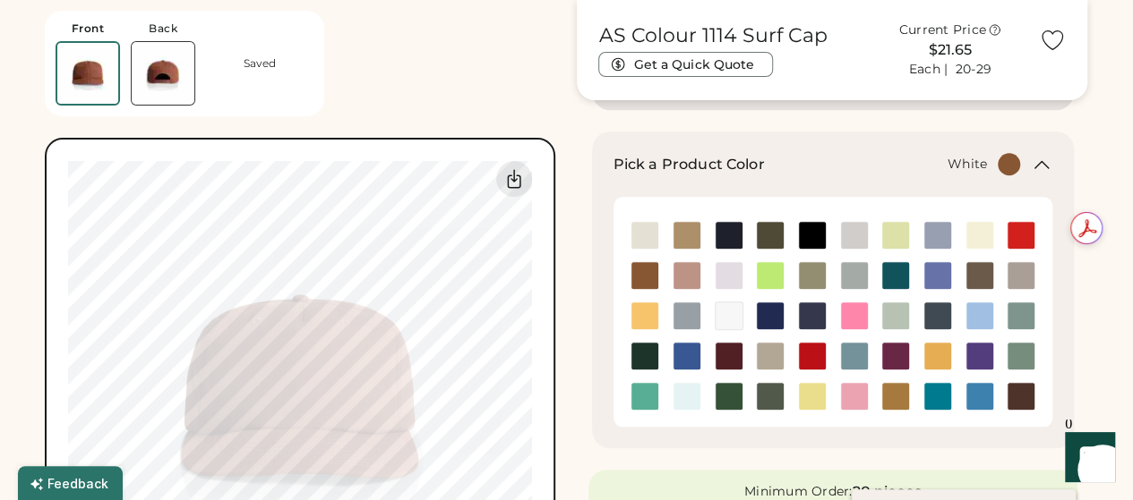
click at [729, 313] on img at bounding box center [728, 316] width 27 height 27
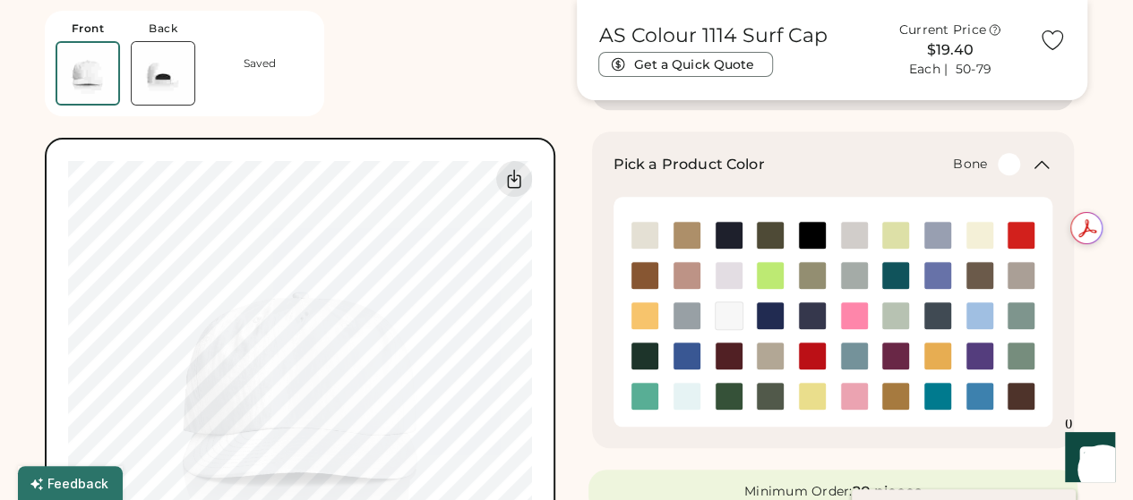
click at [858, 234] on img at bounding box center [854, 235] width 27 height 27
click at [648, 233] on img at bounding box center [644, 235] width 27 height 27
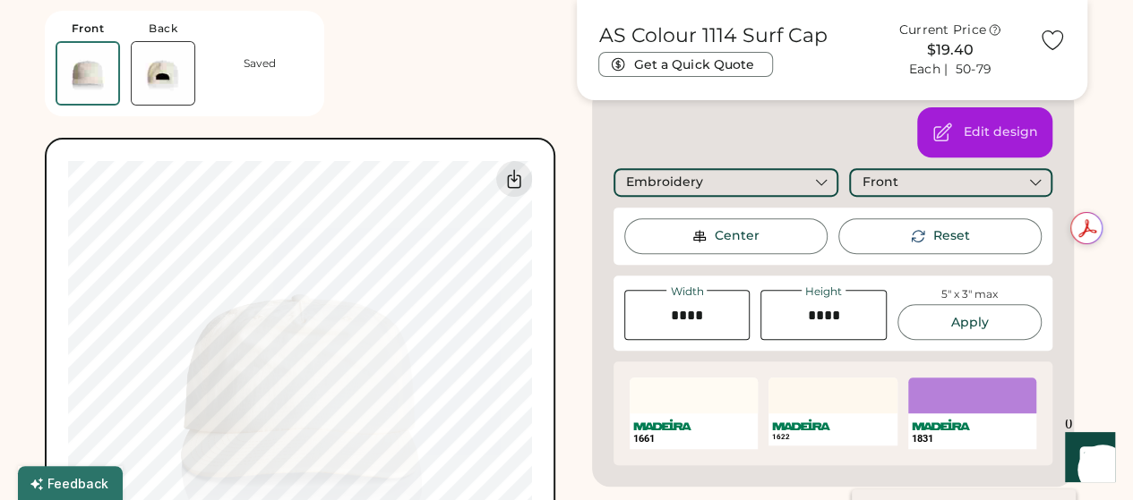
scroll to position [296, 0]
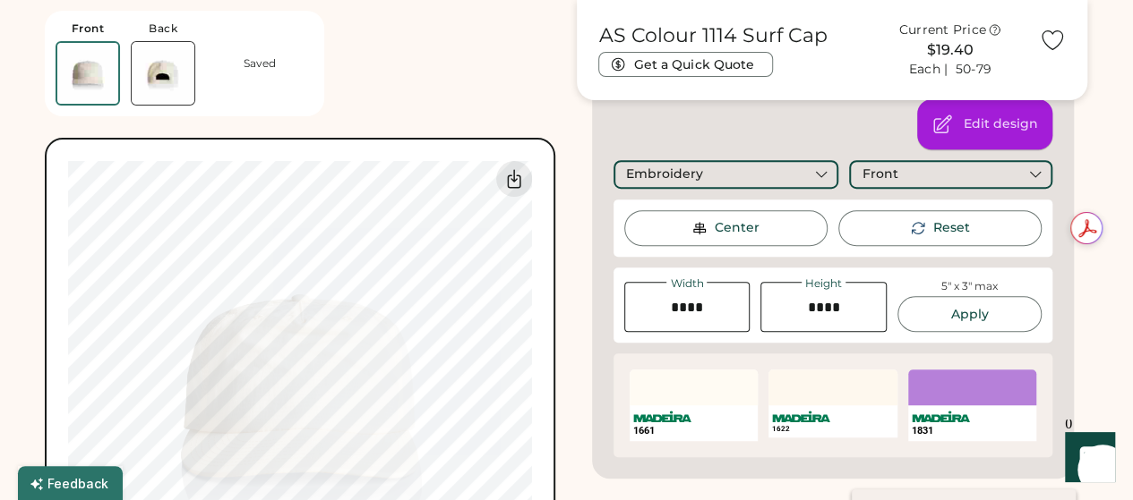
click at [968, 122] on div "Edit design" at bounding box center [1000, 124] width 74 height 18
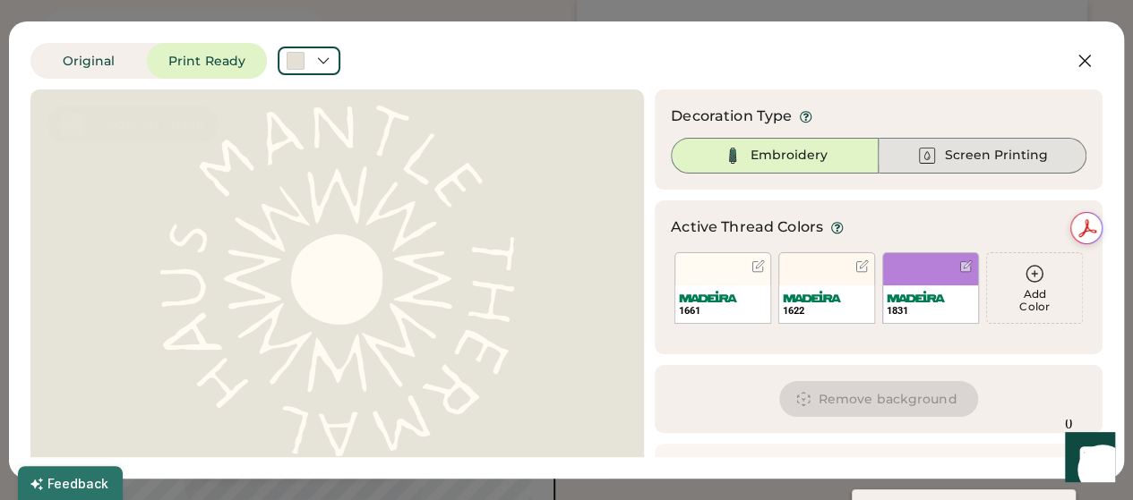
click at [337, 239] on div at bounding box center [337, 281] width 581 height 351
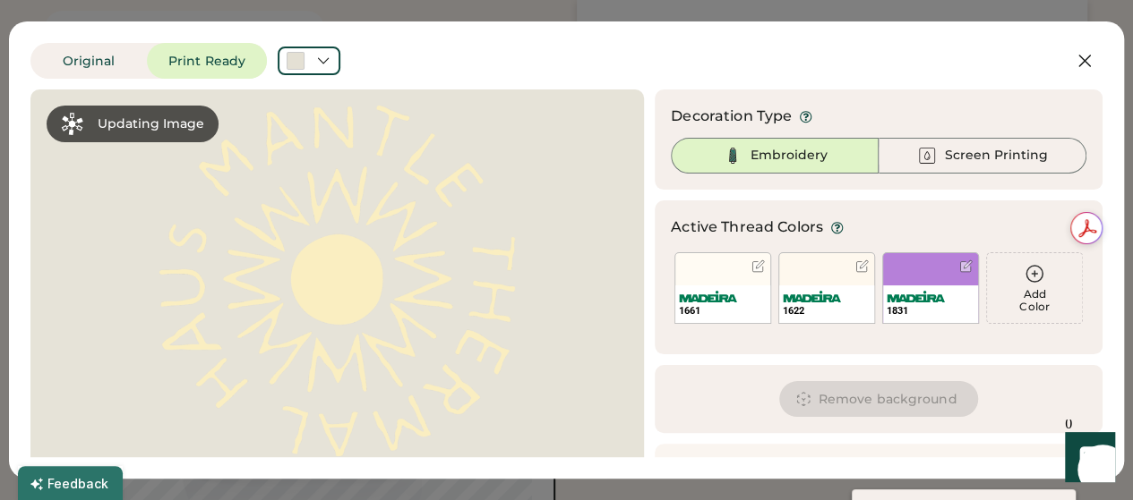
scroll to position [21, 0]
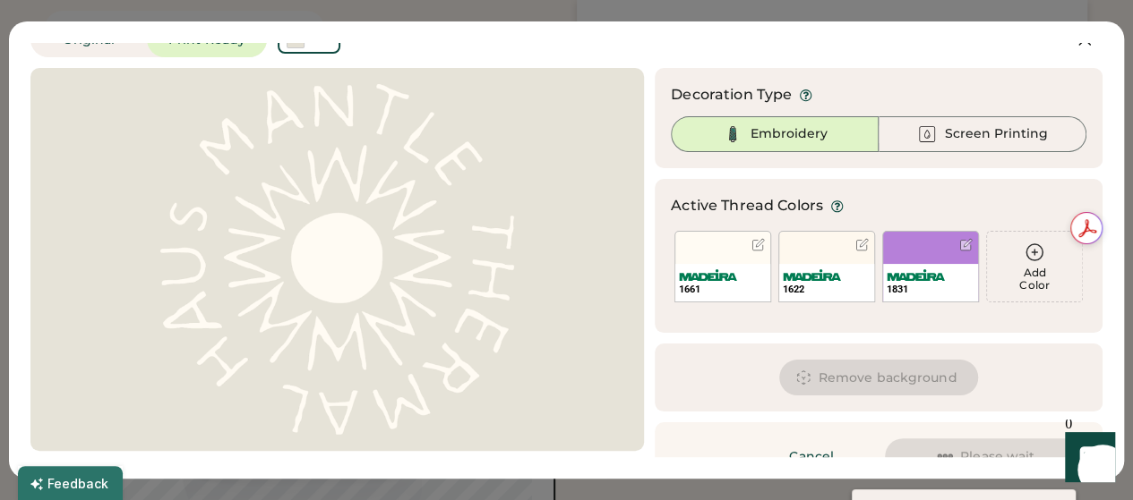
click at [349, 244] on div at bounding box center [337, 259] width 581 height 351
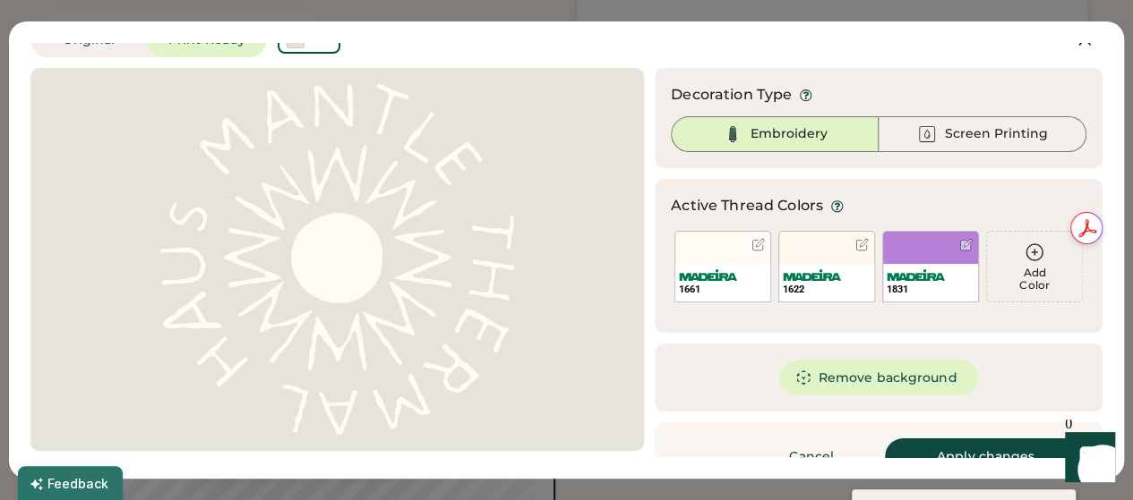
click at [751, 241] on div at bounding box center [757, 244] width 13 height 13
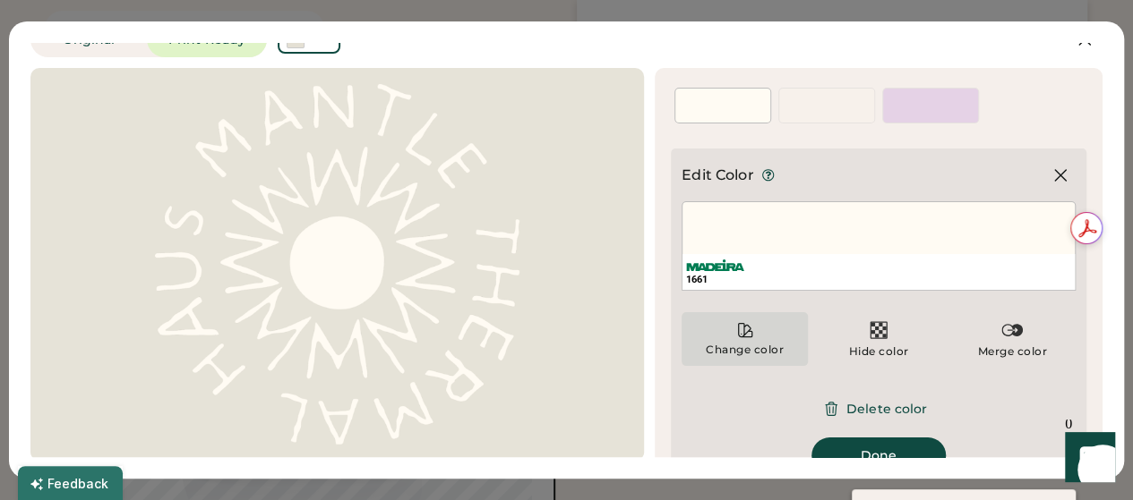
click at [723, 344] on div "Change color" at bounding box center [745, 350] width 80 height 14
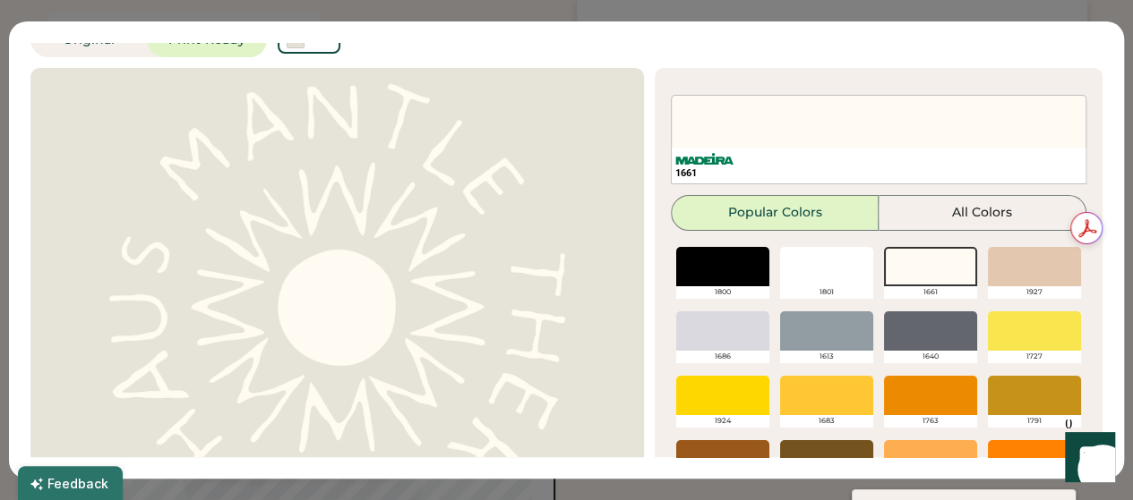
click at [711, 274] on div at bounding box center [722, 266] width 93 height 39
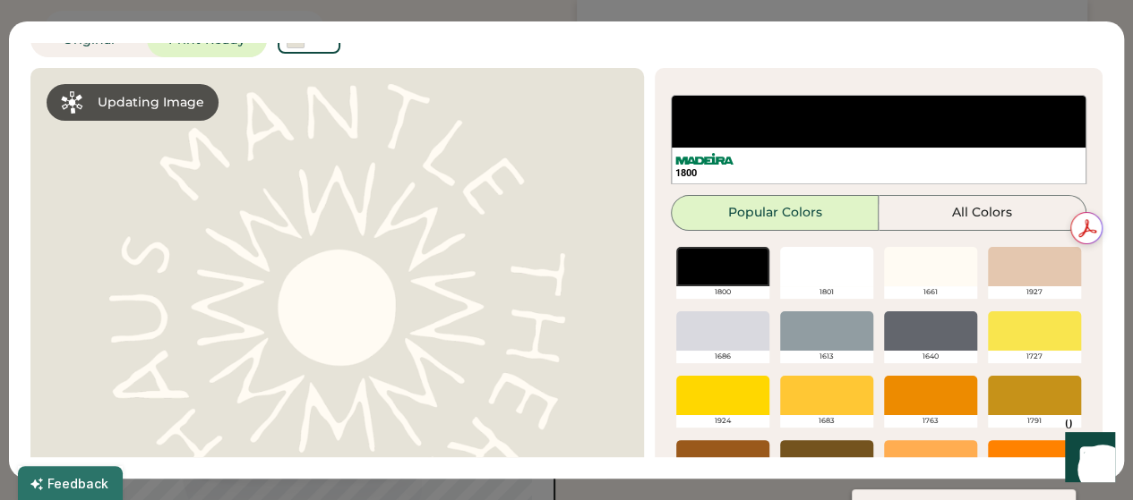
click at [831, 113] on div "1800" at bounding box center [878, 140] width 415 height 90
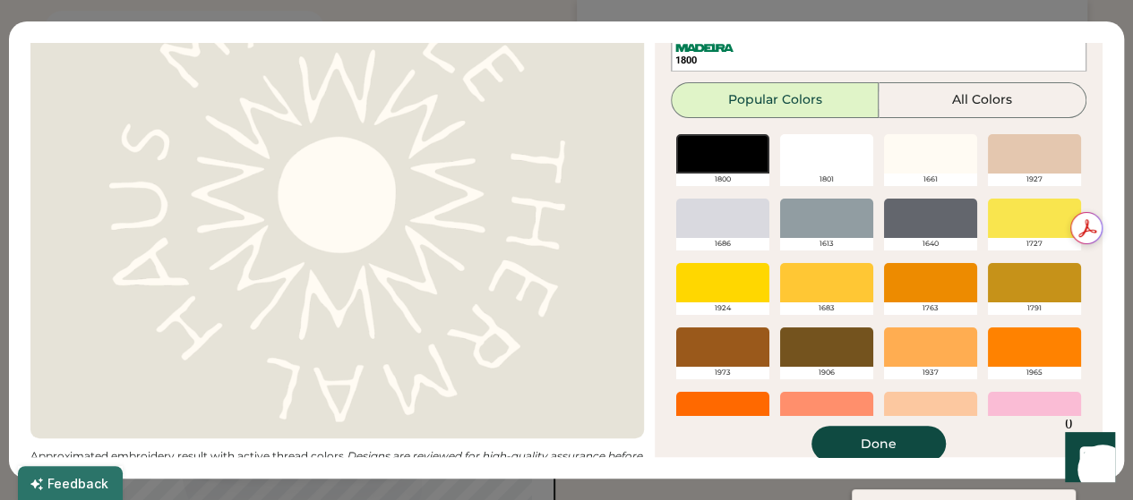
scroll to position [154, 0]
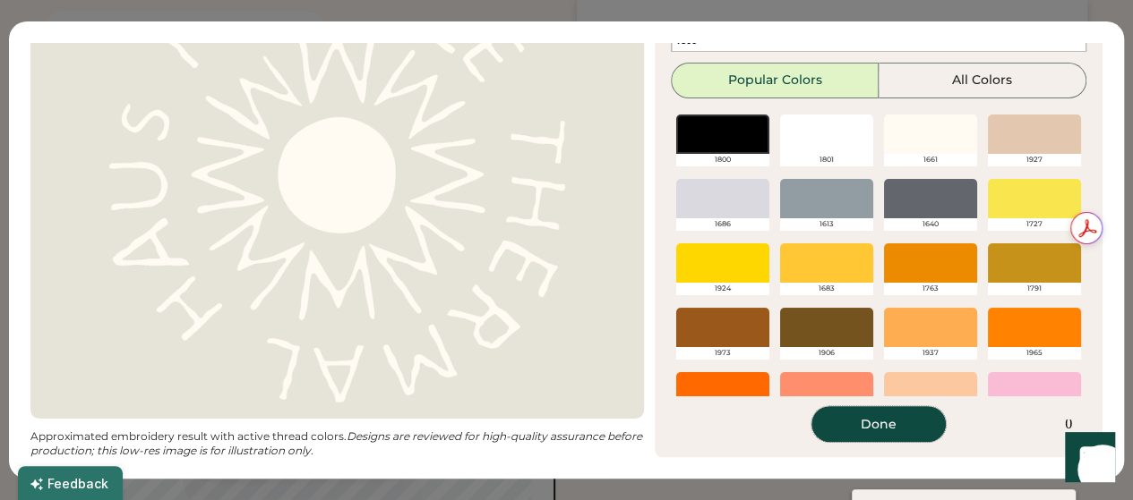
click at [880, 432] on button "Done" at bounding box center [878, 424] width 134 height 36
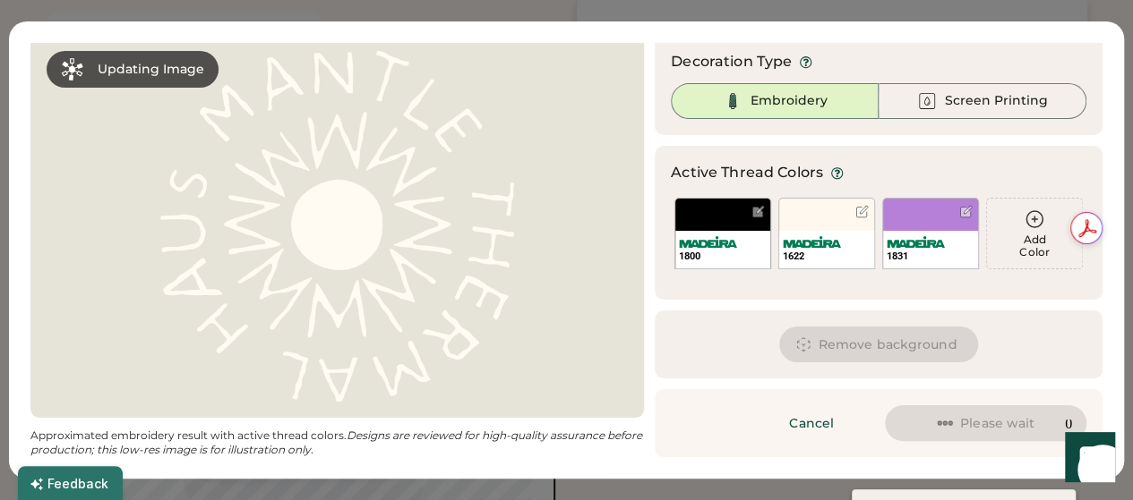
scroll to position [54, 0]
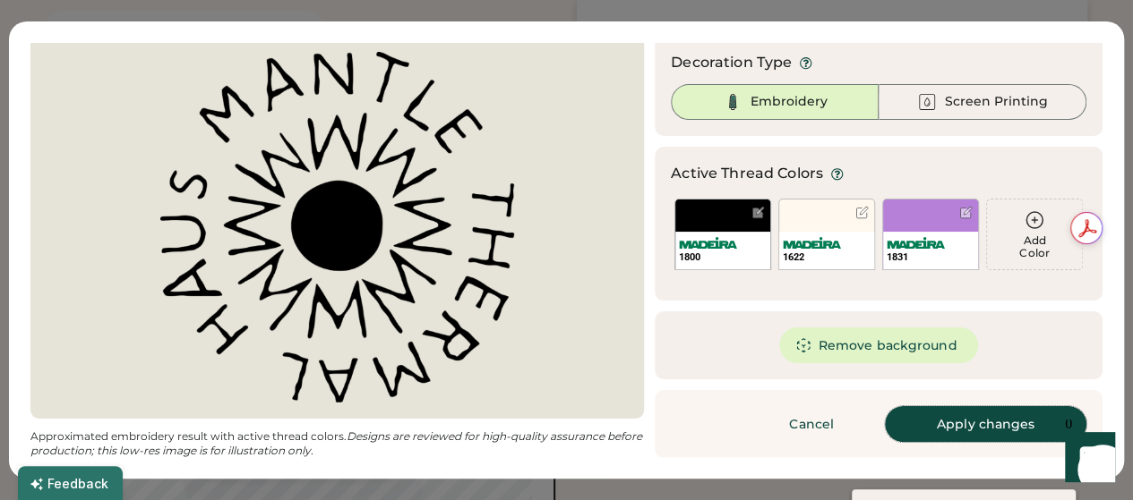
click at [935, 437] on button "Apply changes" at bounding box center [985, 424] width 201 height 36
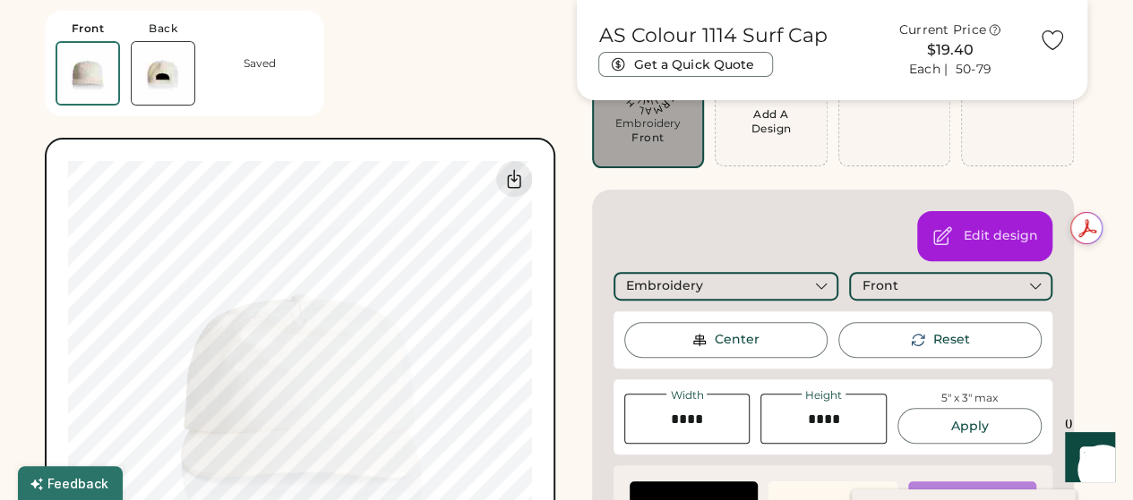
scroll to position [184, 0]
click at [1001, 220] on div "Edit design" at bounding box center [984, 237] width 135 height 50
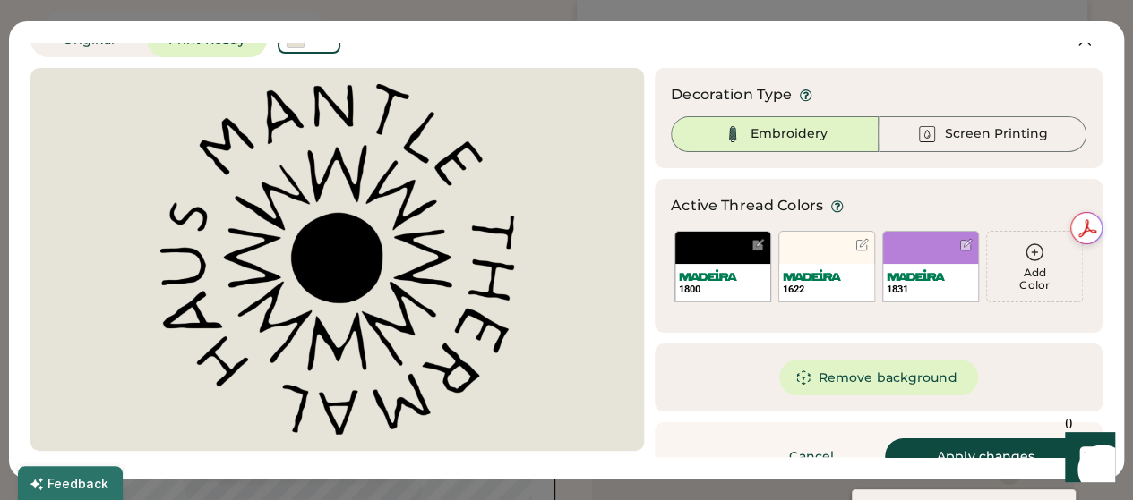
scroll to position [0, 0]
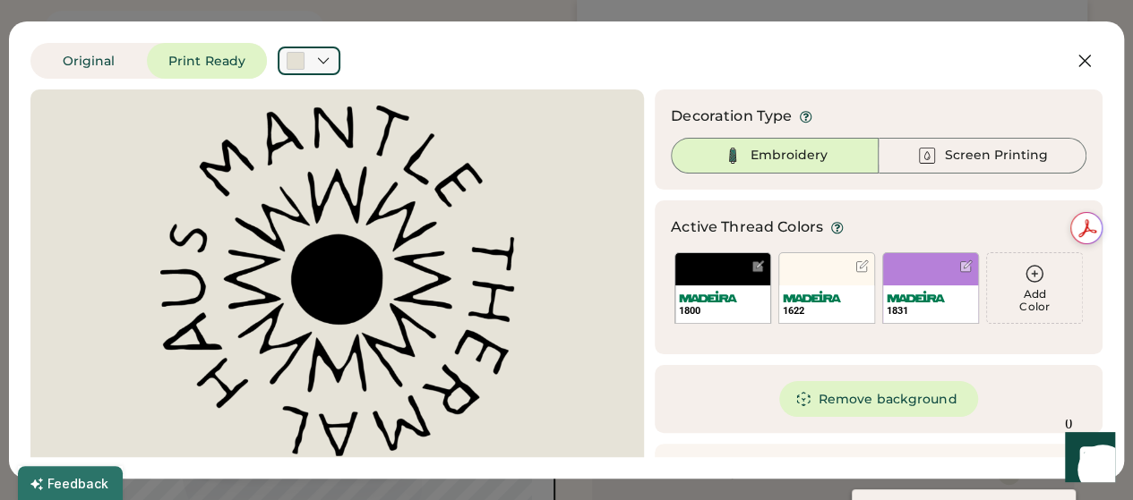
click at [323, 64] on icon at bounding box center [323, 60] width 10 height 5
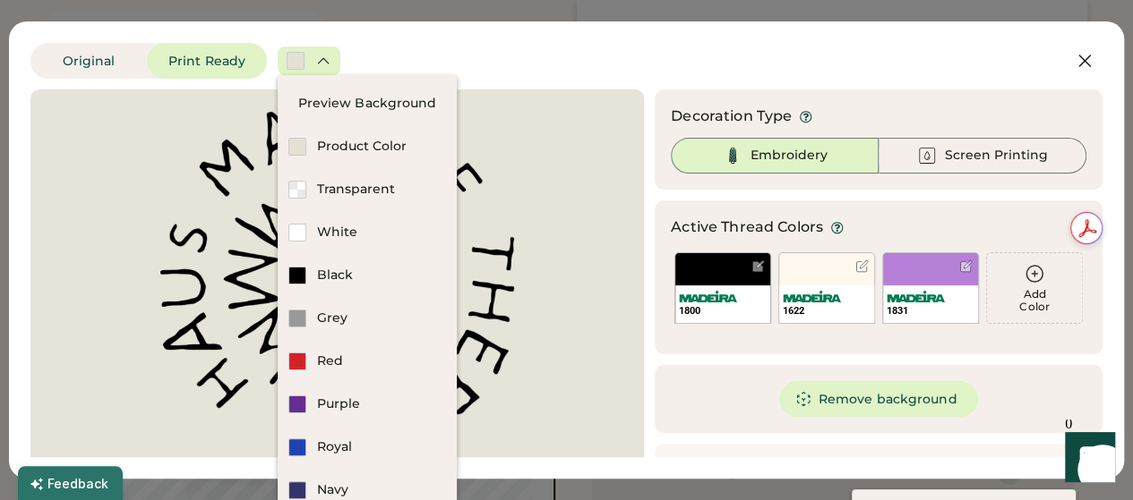
click at [323, 64] on icon at bounding box center [323, 61] width 16 height 16
click at [1079, 61] on icon at bounding box center [1084, 61] width 11 height 11
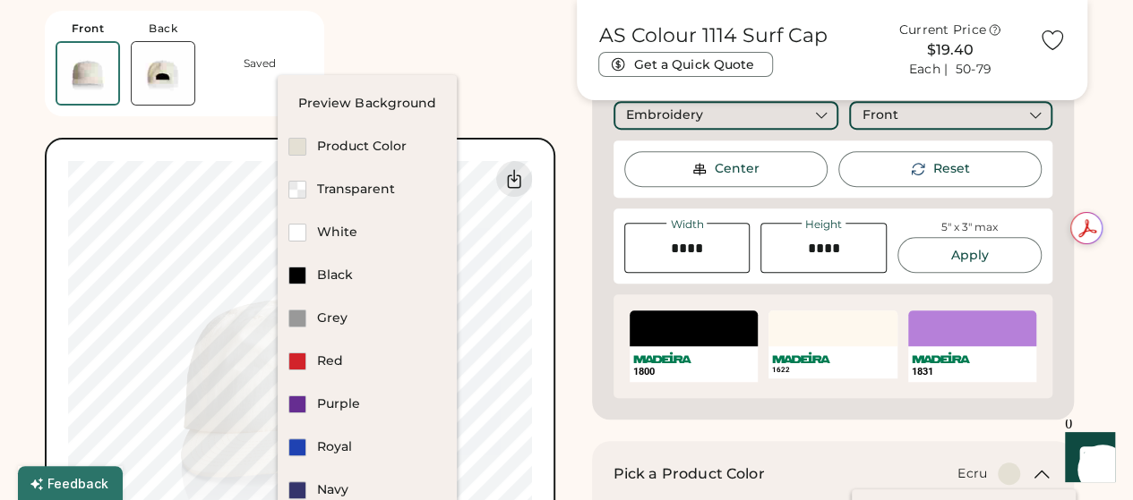
click at [490, 83] on div "Front Back Saved Switch to back Upload new design SVG, Ai, PDF, EPS, PSD Non-pr…" at bounding box center [300, 324] width 510 height 648
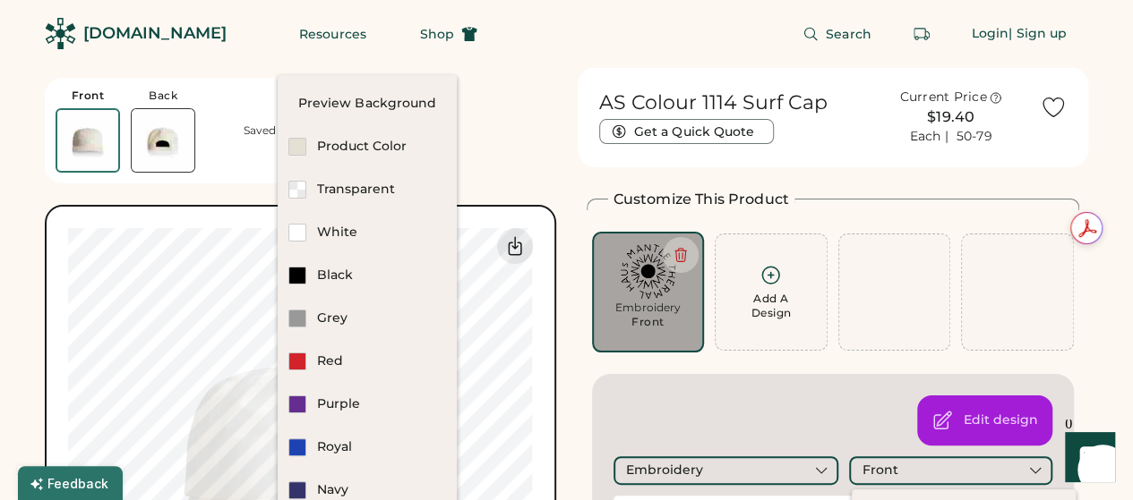
click at [774, 273] on icon at bounding box center [770, 275] width 22 height 22
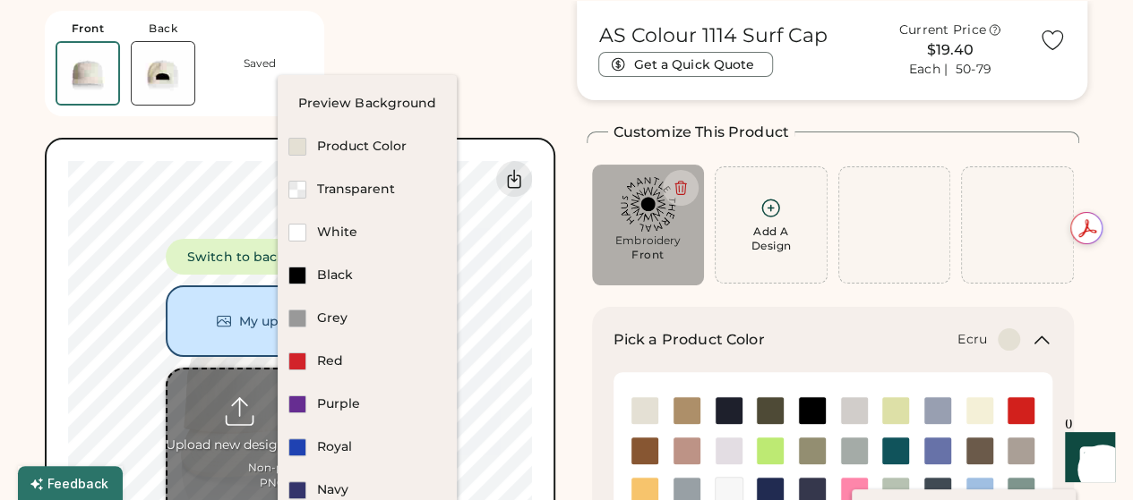
click at [257, 432] on input "file" at bounding box center [299, 457] width 265 height 175
type input "**********"
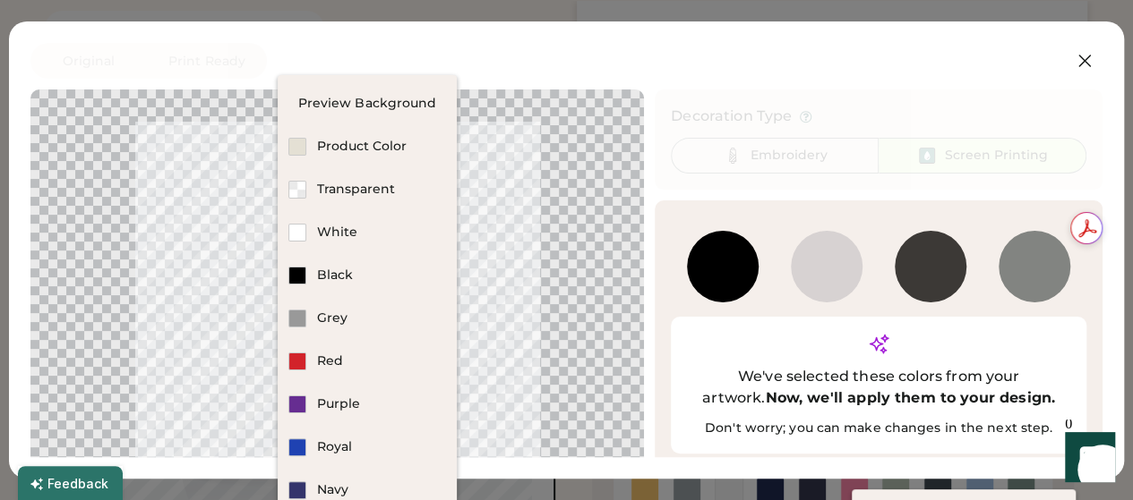
click at [707, 277] on div "BLACK" at bounding box center [723, 267] width 72 height 72
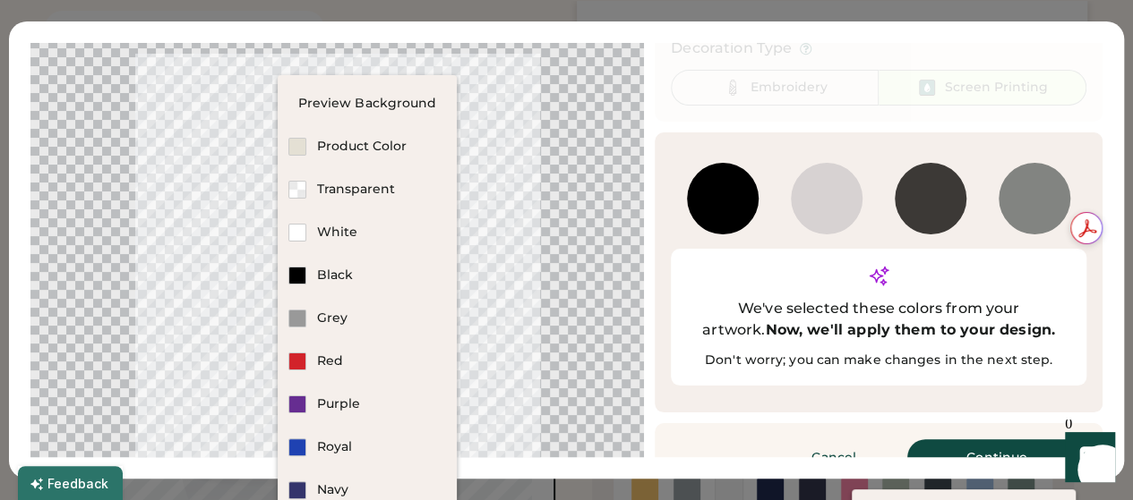
click at [933, 440] on button "Continue" at bounding box center [996, 458] width 179 height 36
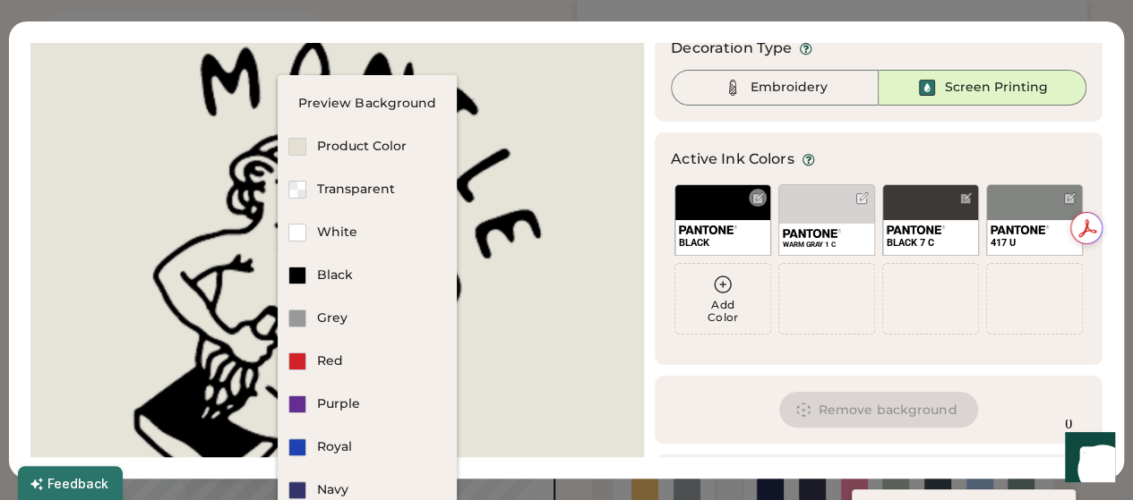
click at [694, 208] on div "BLACK" at bounding box center [722, 220] width 97 height 72
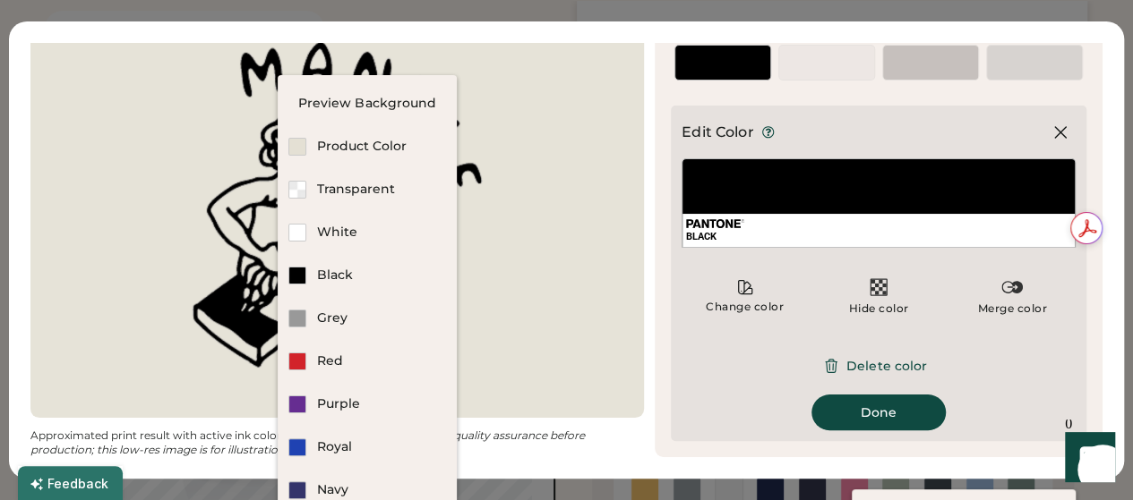
scroll to position [64, 0]
click at [887, 413] on button "Done" at bounding box center [878, 413] width 134 height 36
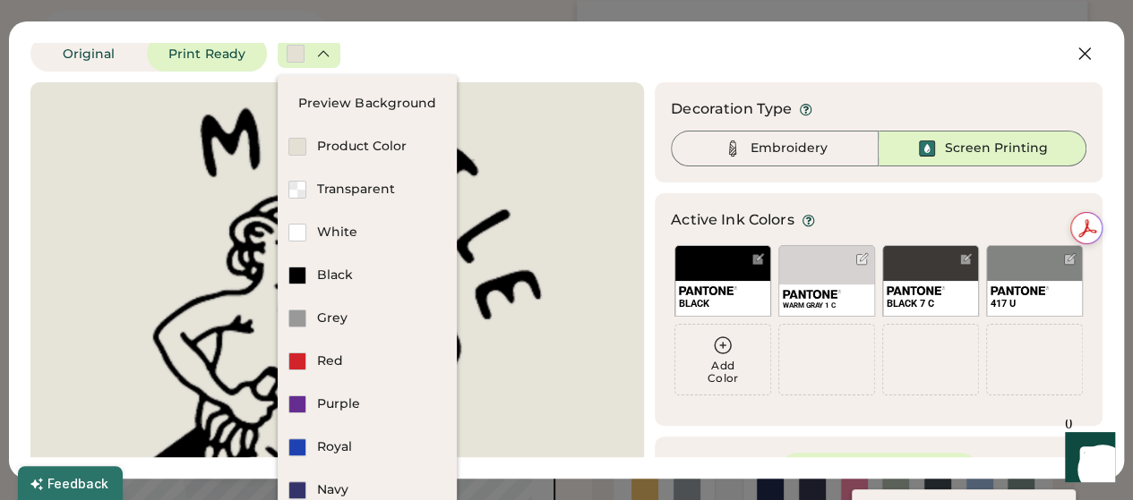
scroll to position [17, 0]
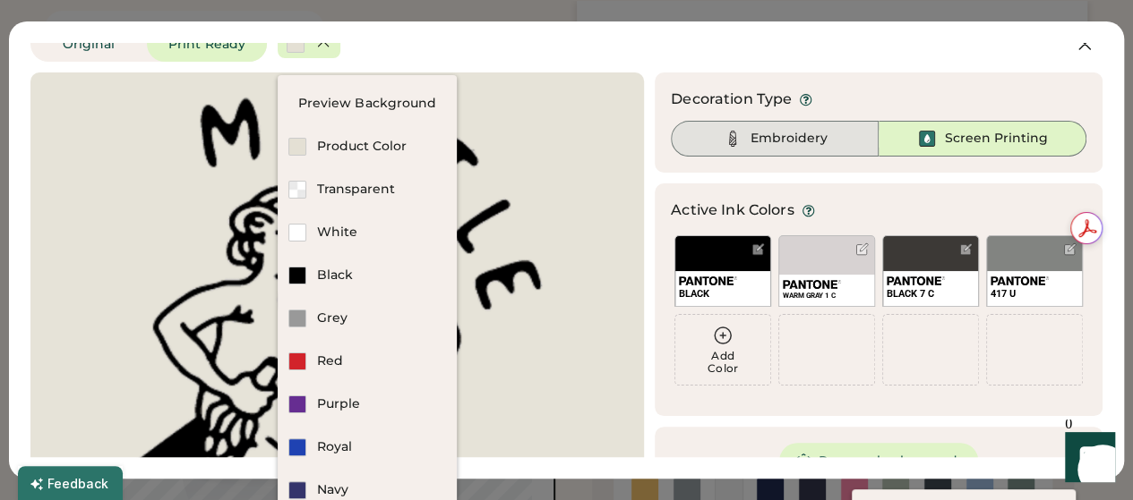
click at [808, 134] on div "Embroidery" at bounding box center [788, 139] width 77 height 18
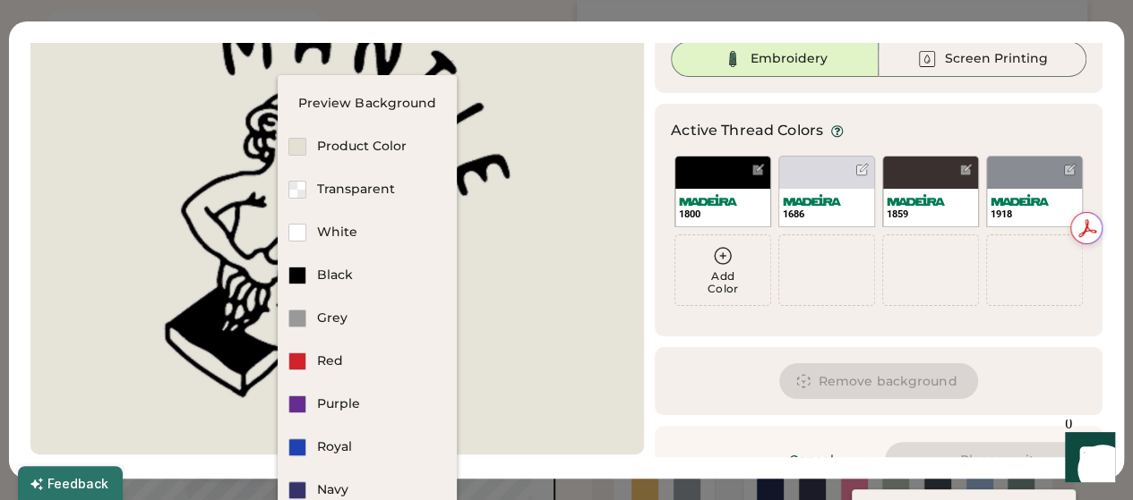
scroll to position [133, 0]
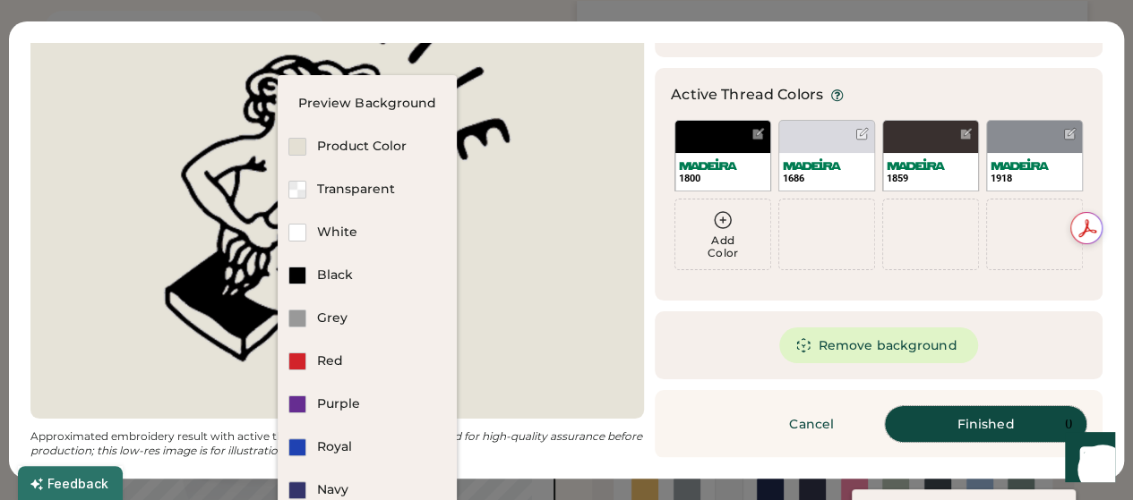
click at [953, 428] on button "Finished" at bounding box center [985, 424] width 201 height 36
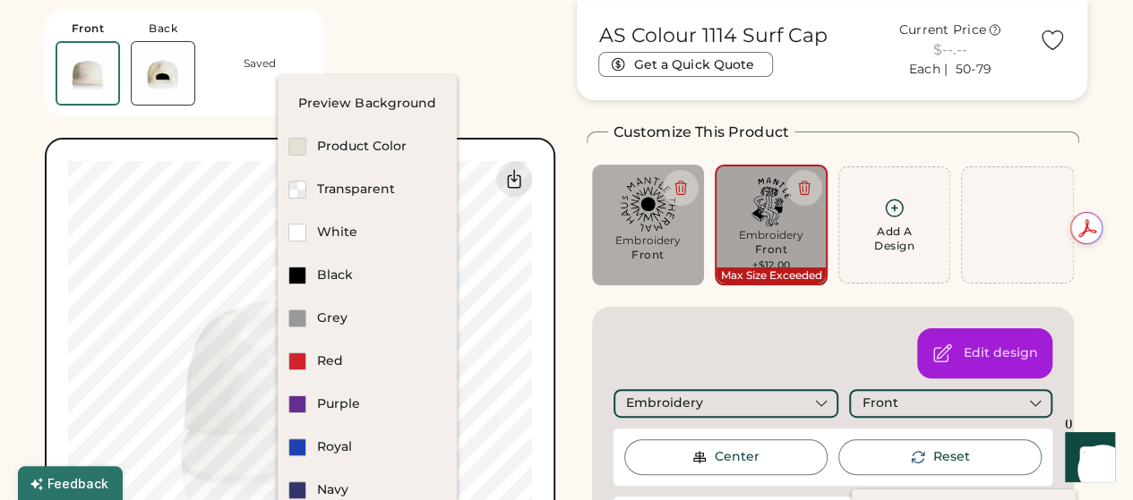
scroll to position [67, 0]
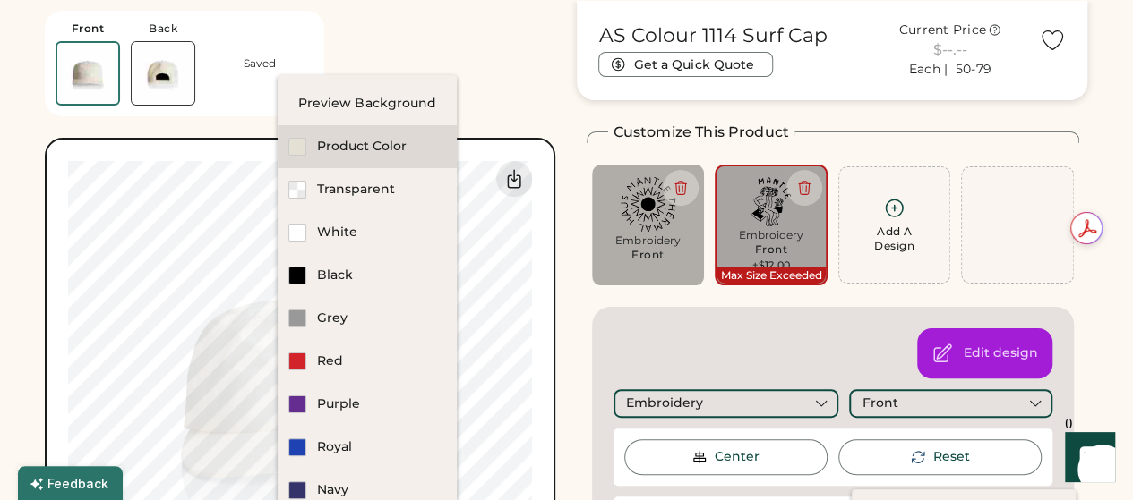
click at [367, 141] on div "Product Color" at bounding box center [381, 147] width 129 height 18
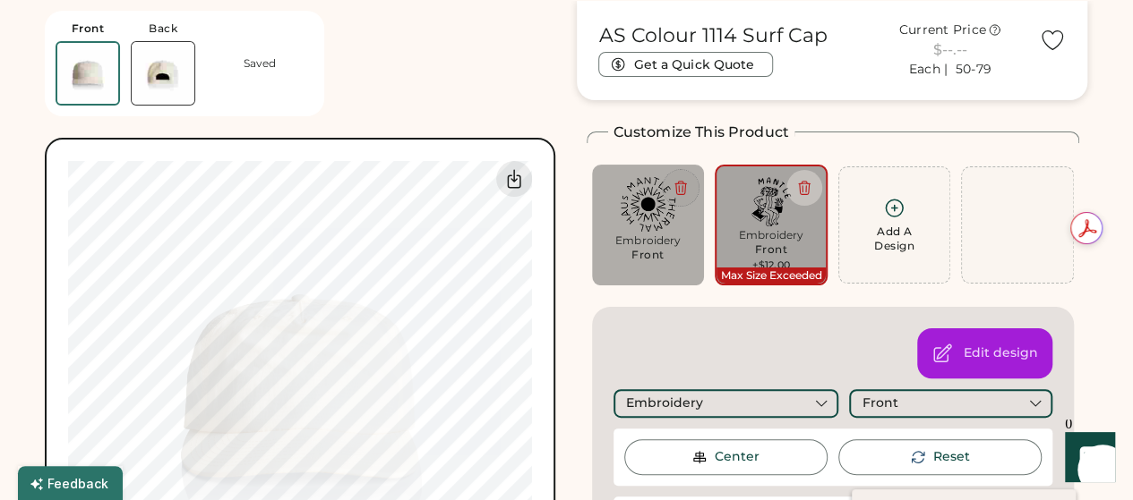
click at [684, 192] on icon at bounding box center [680, 188] width 11 height 13
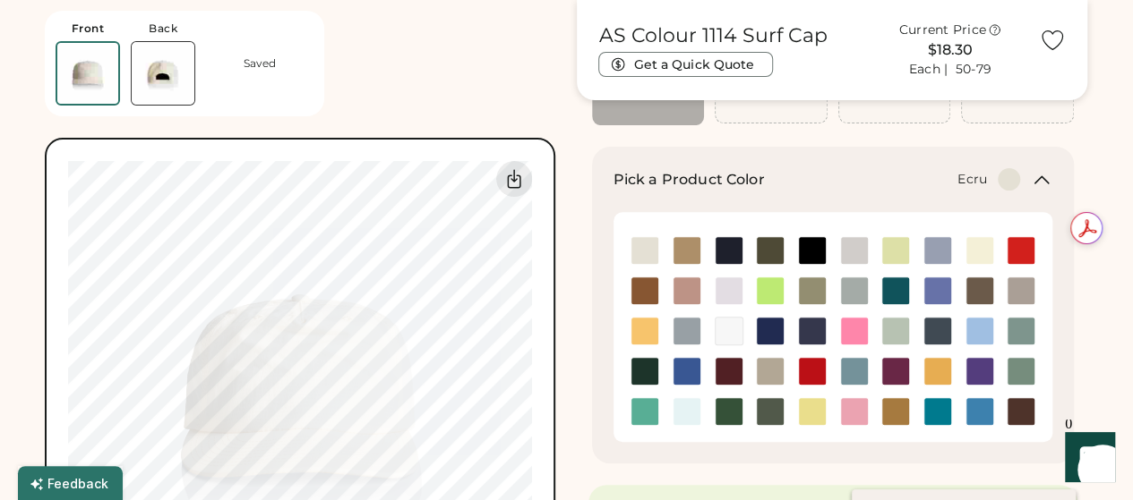
scroll to position [230, 0]
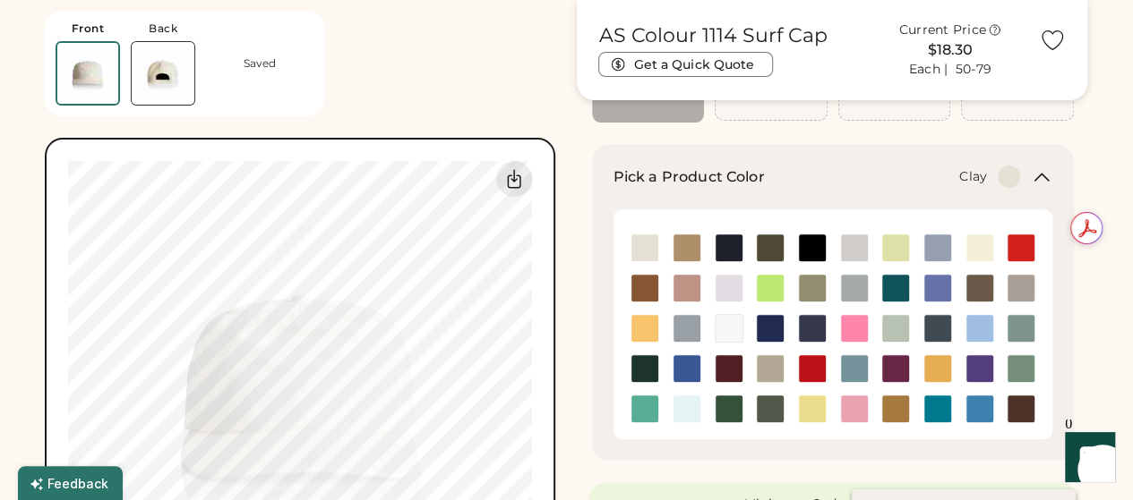
click at [639, 295] on img at bounding box center [644, 288] width 27 height 27
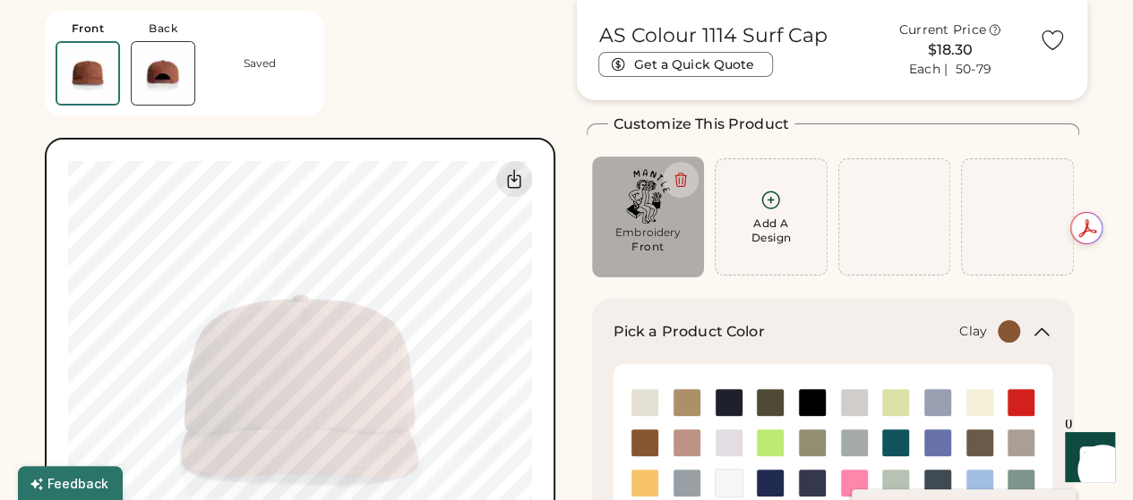
scroll to position [73, 0]
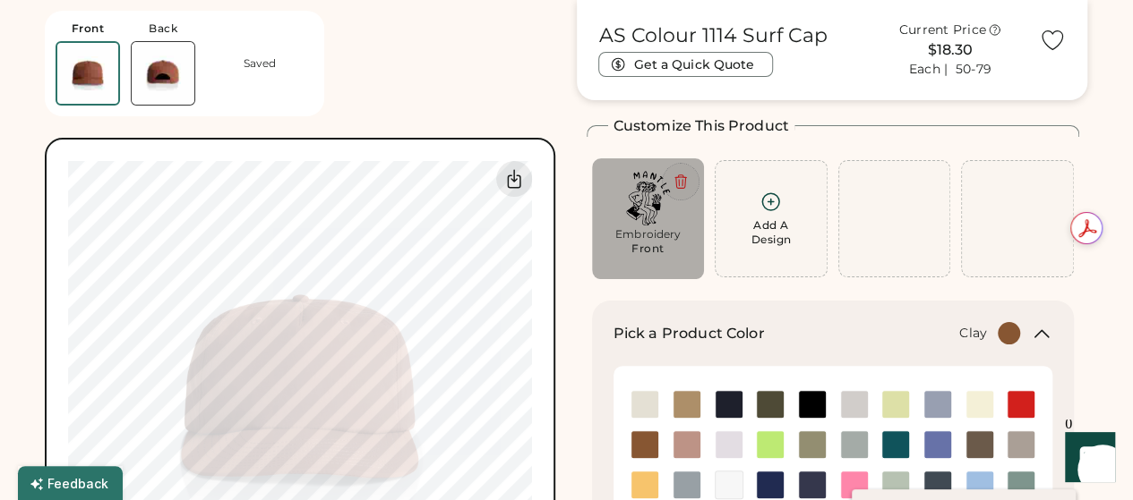
click at [682, 181] on icon at bounding box center [680, 181] width 11 height 13
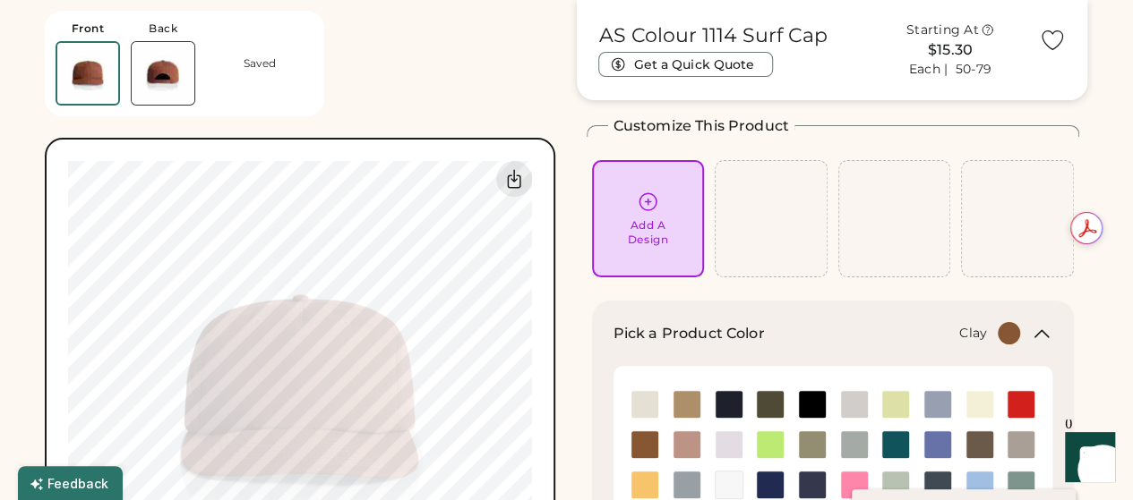
click at [647, 214] on div "Add A Design" at bounding box center [648, 219] width 88 height 56
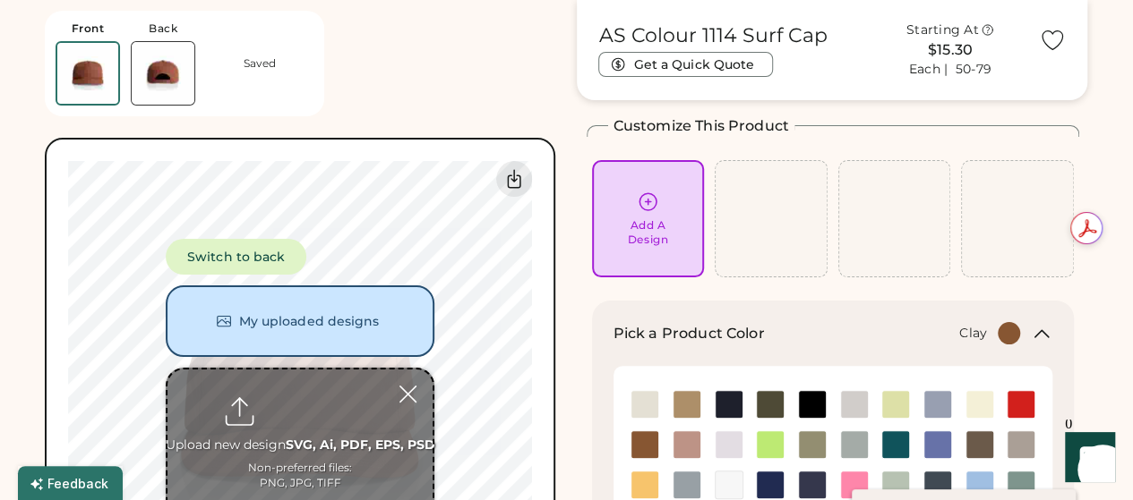
click at [301, 406] on input "file" at bounding box center [299, 457] width 265 height 175
type input "**********"
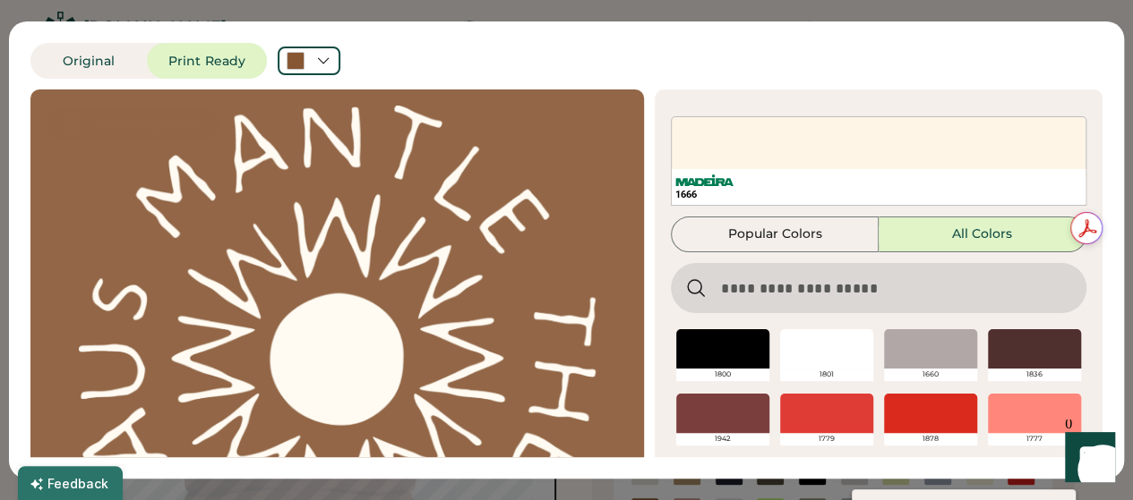
scroll to position [1352, 0]
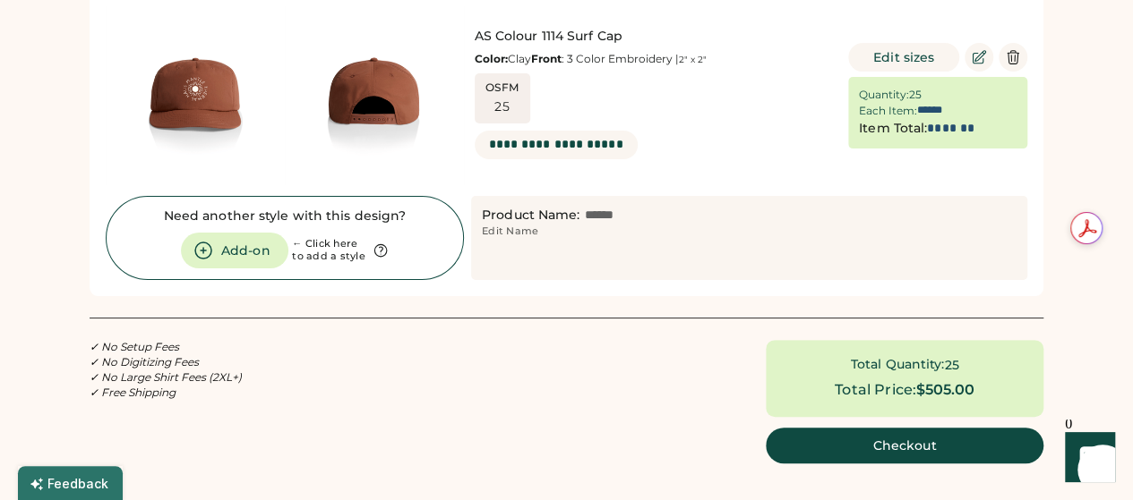
scroll to position [182, 0]
